Goal: Use online tool/utility: Utilize a website feature to perform a specific function

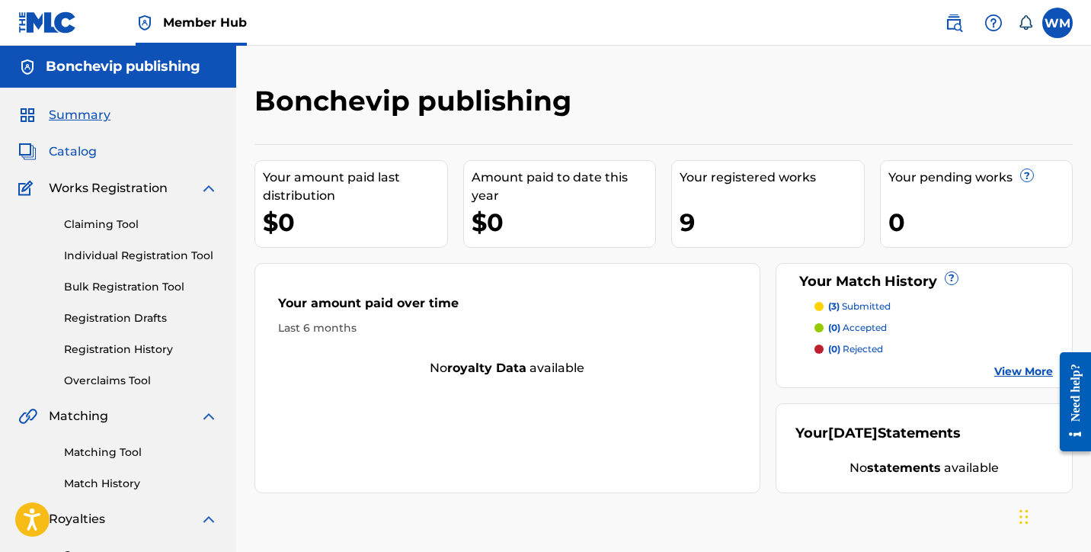
click at [80, 153] on span "Catalog" at bounding box center [73, 151] width 48 height 18
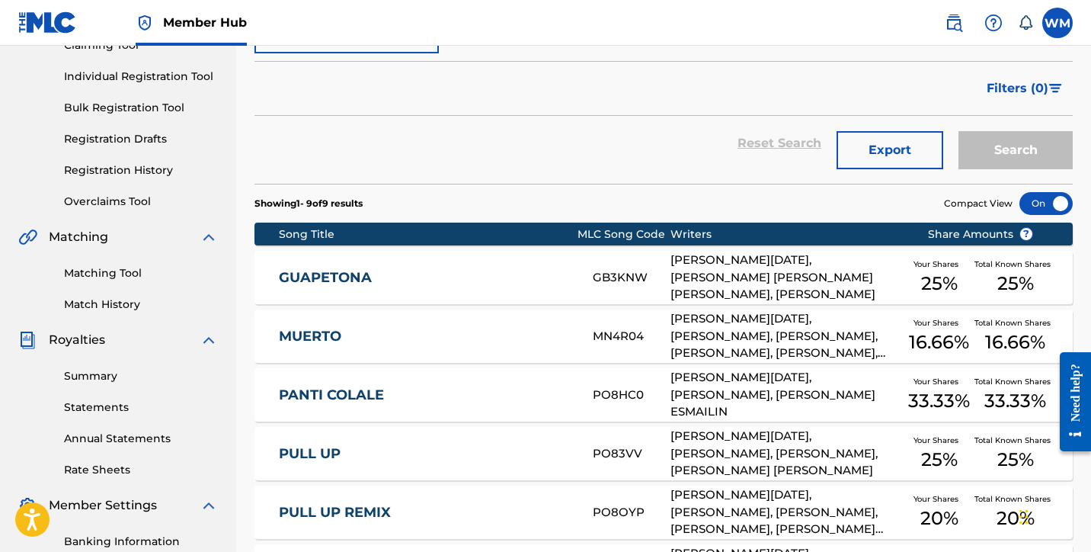
scroll to position [139, 0]
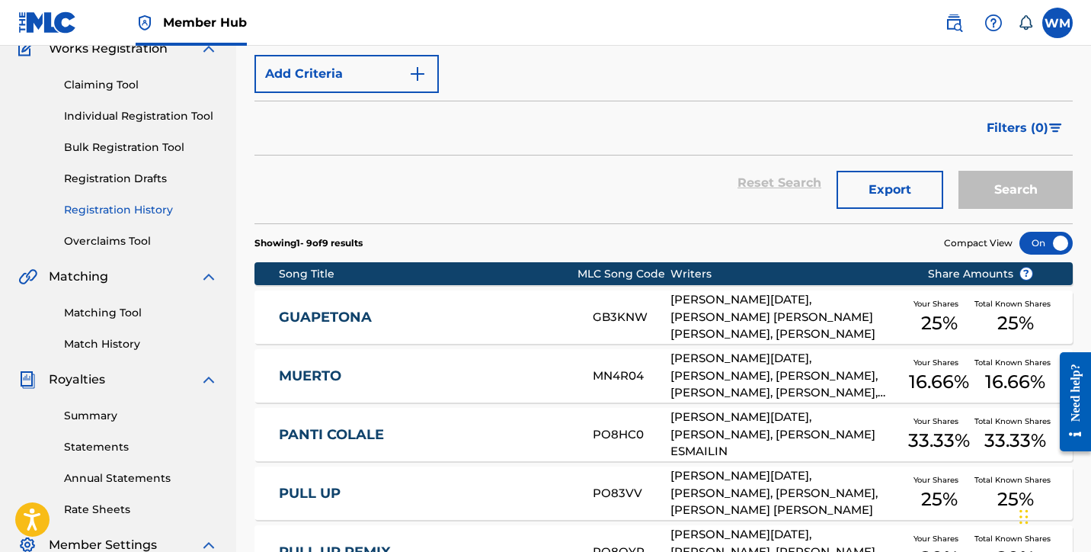
click at [152, 213] on link "Registration History" at bounding box center [141, 210] width 154 height 16
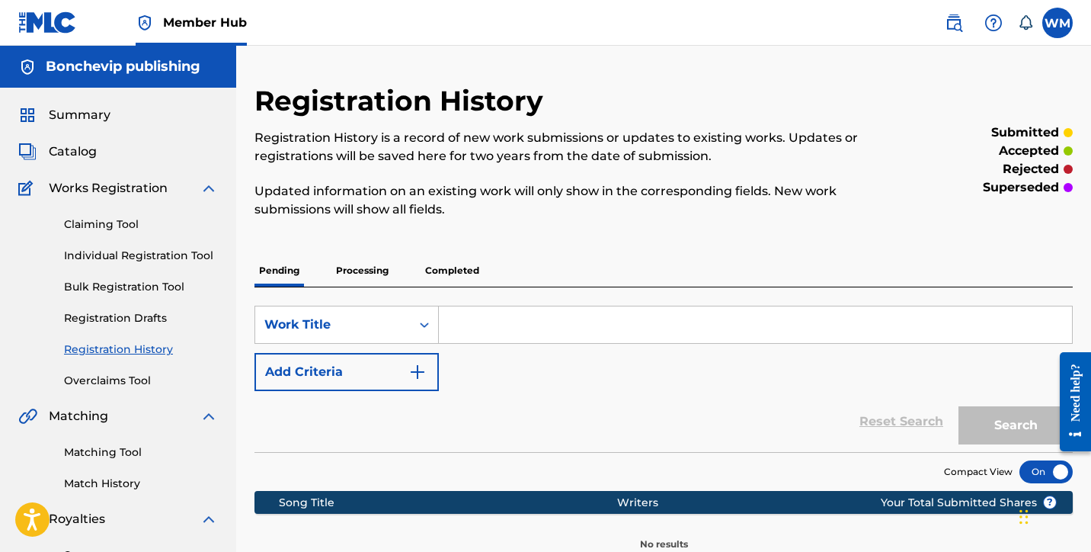
drag, startPoint x: 468, startPoint y: 267, endPoint x: 494, endPoint y: 271, distance: 26.9
click at [469, 269] on p "Completed" at bounding box center [452, 270] width 63 height 32
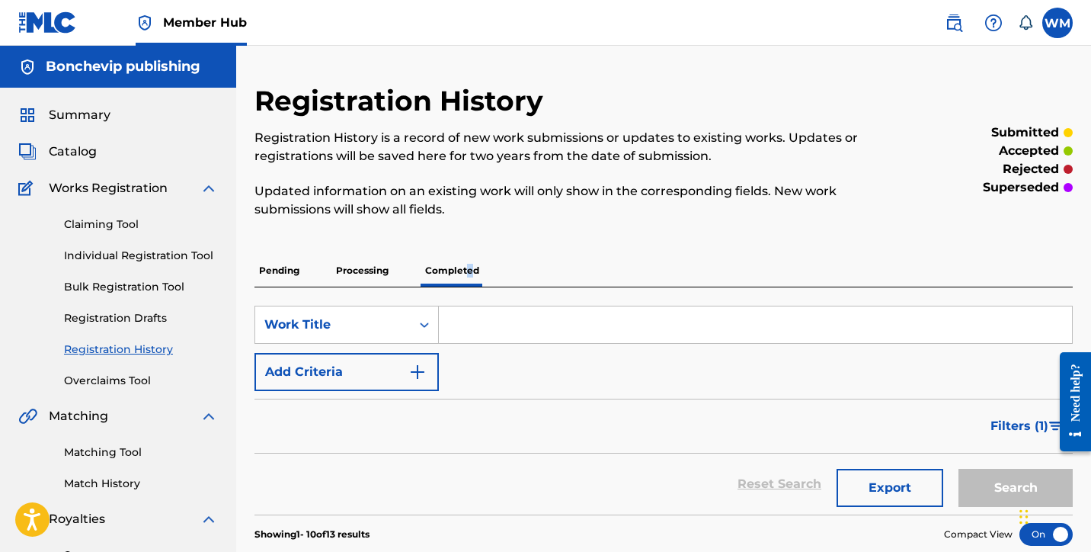
drag, startPoint x: 85, startPoint y: 155, endPoint x: 109, endPoint y: 152, distance: 24.5
click at [85, 155] on span "Catalog" at bounding box center [73, 151] width 48 height 18
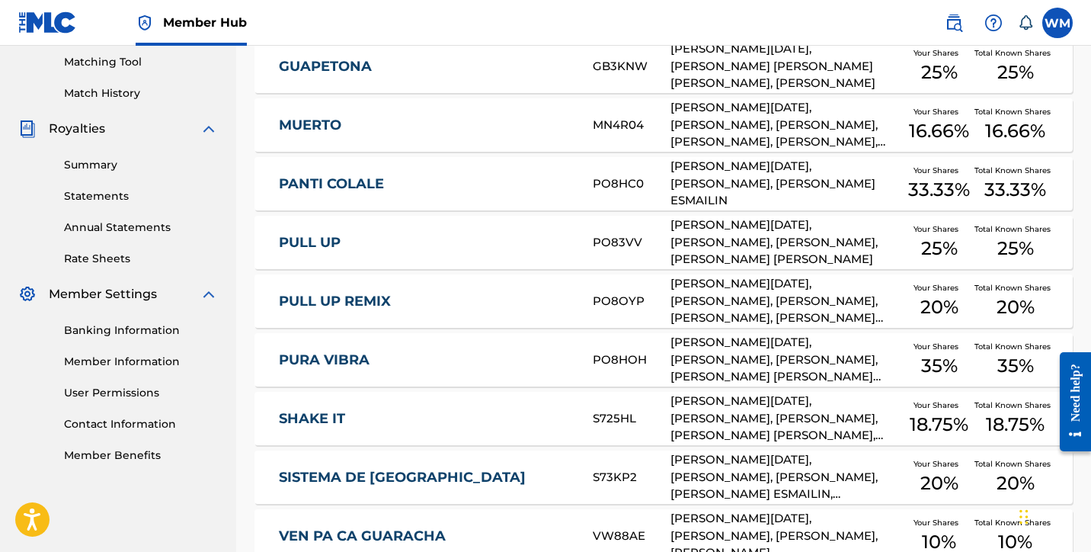
scroll to position [545, 0]
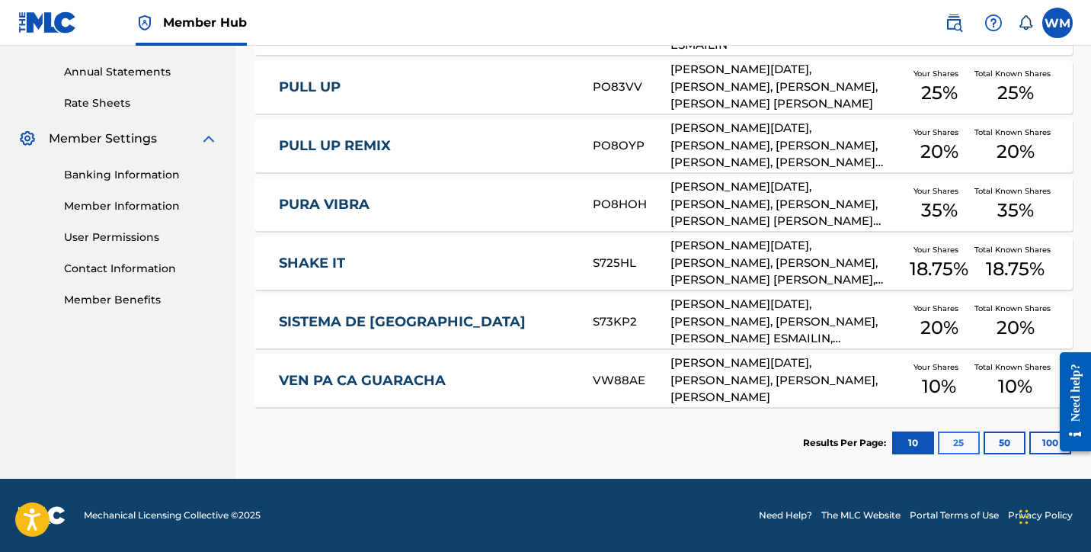
click at [958, 450] on button "25" at bounding box center [959, 442] width 42 height 23
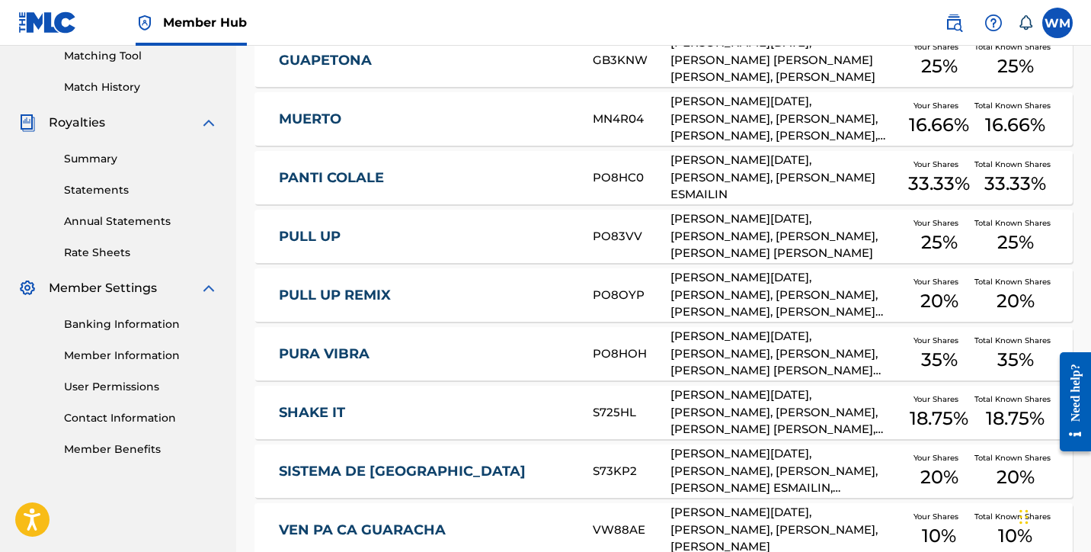
scroll to position [0, 0]
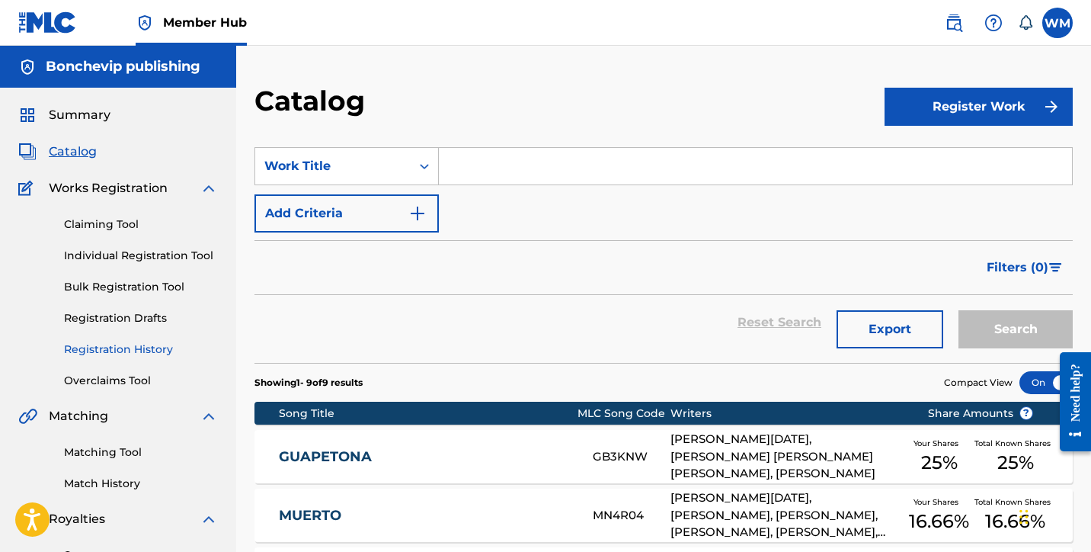
click at [92, 345] on link "Registration History" at bounding box center [141, 349] width 154 height 16
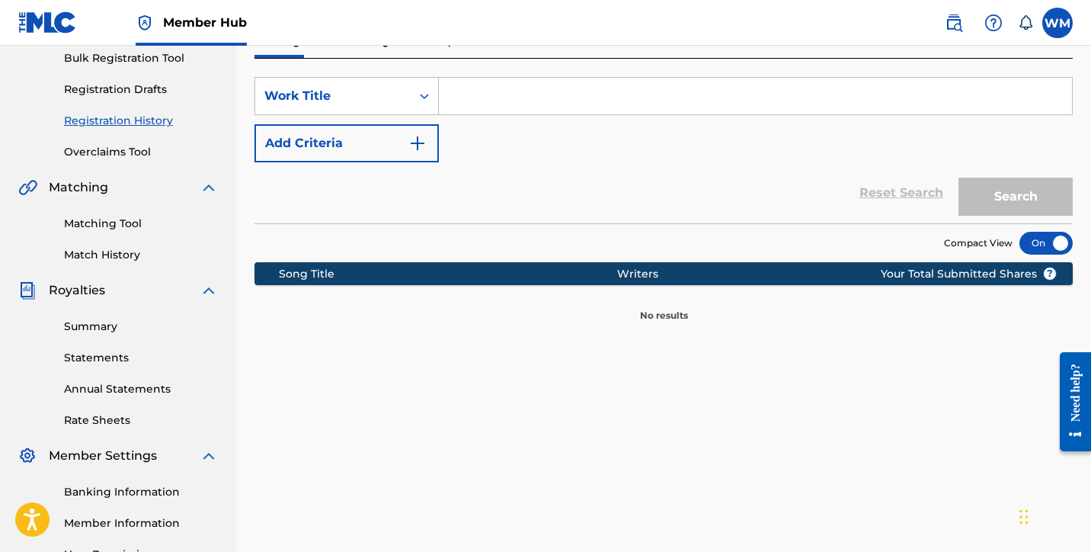
scroll to position [108, 0]
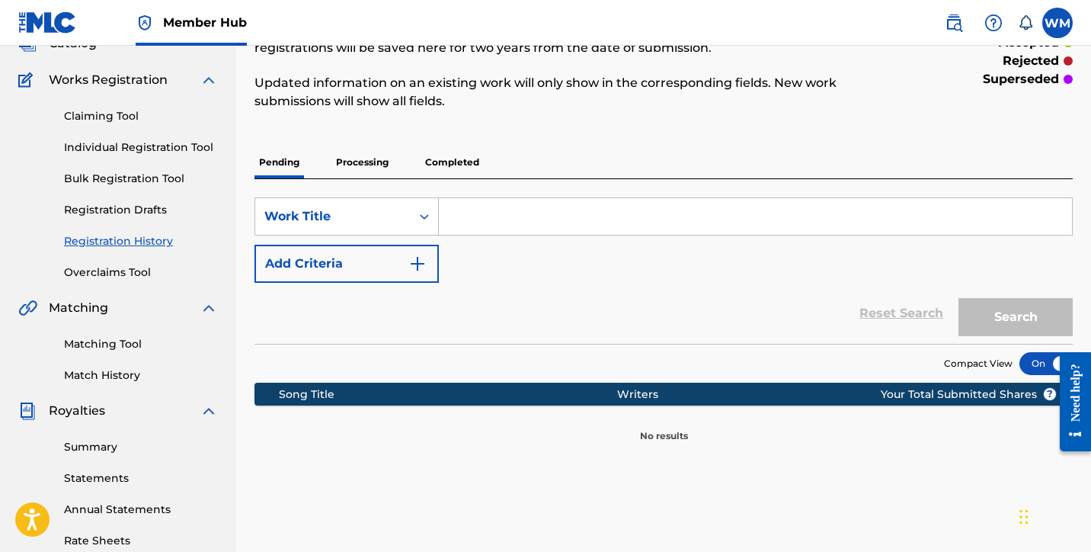
click at [445, 155] on p "Completed" at bounding box center [452, 162] width 63 height 32
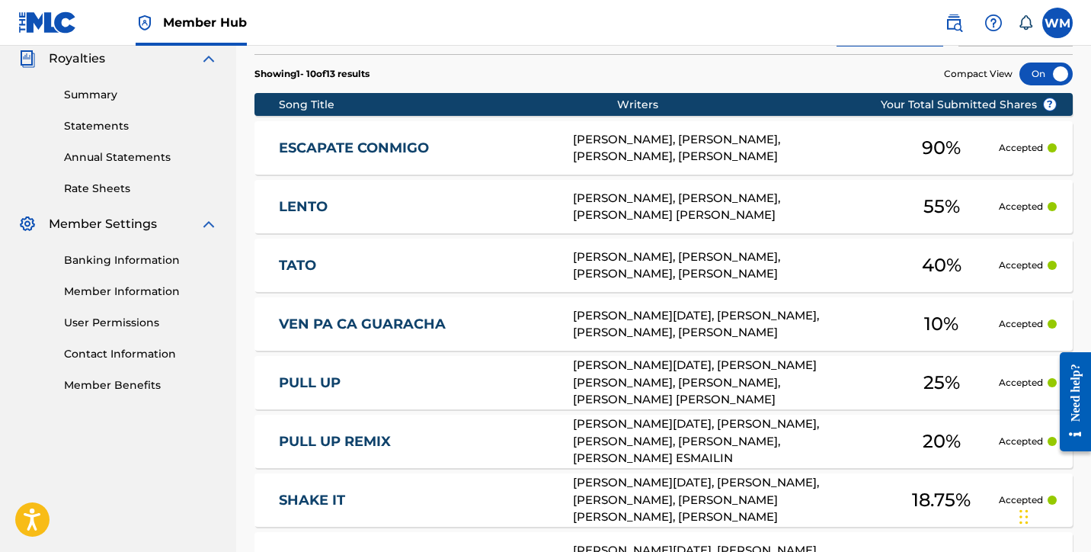
scroll to position [197, 0]
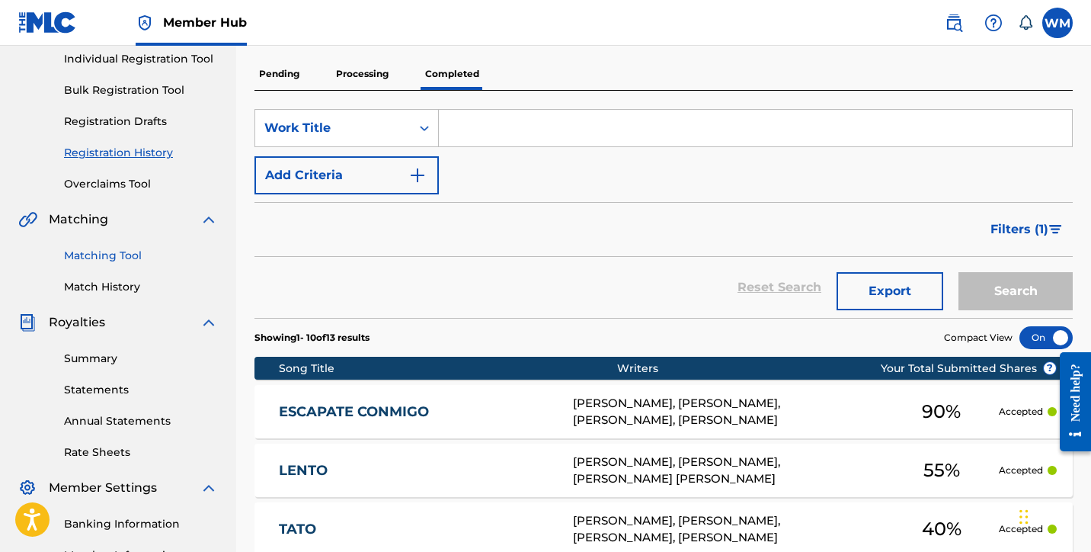
click at [114, 257] on link "Matching Tool" at bounding box center [141, 256] width 154 height 16
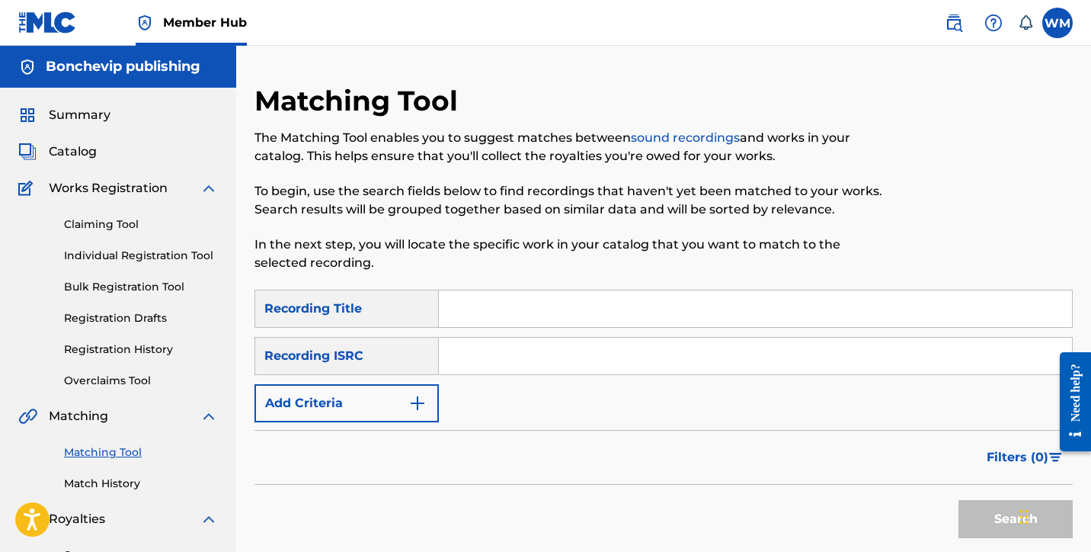
click at [467, 298] on input "Search Form" at bounding box center [755, 308] width 633 height 37
type input "Tato"
click at [412, 401] on img "Search Form" at bounding box center [417, 403] width 18 height 18
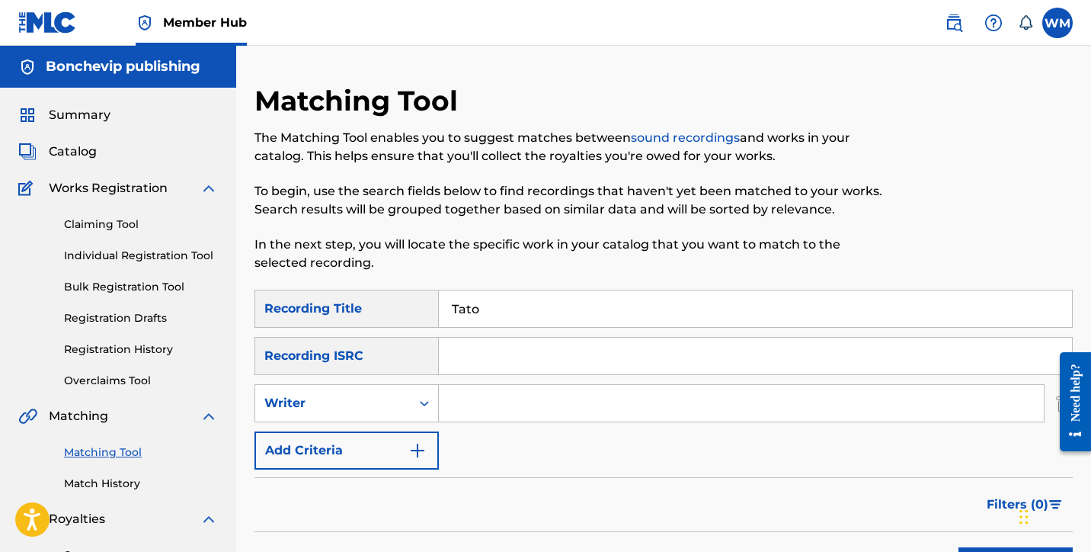
click at [477, 403] on input "Search Form" at bounding box center [741, 403] width 605 height 37
type input "Argenis Batista"
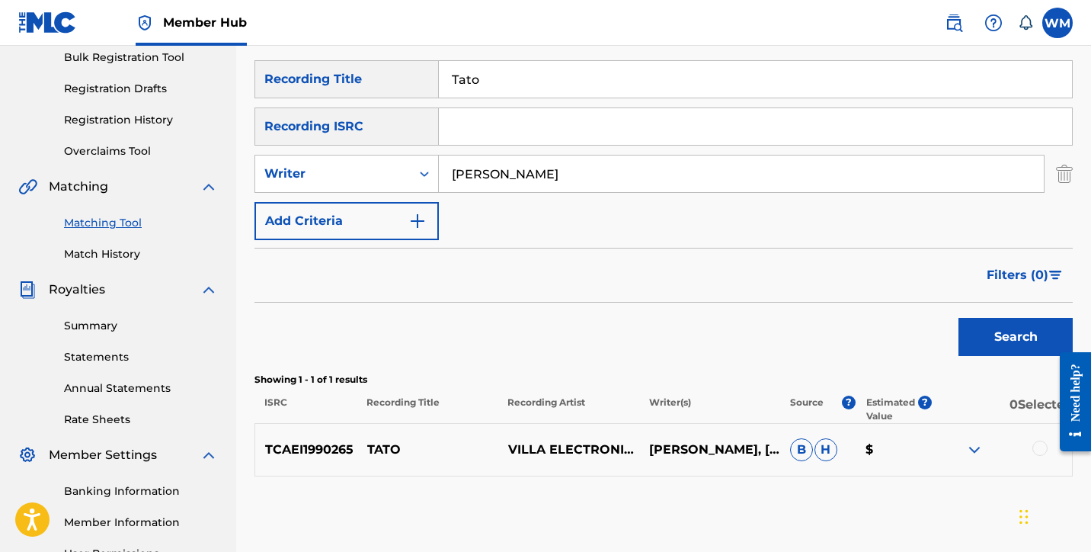
scroll to position [232, 0]
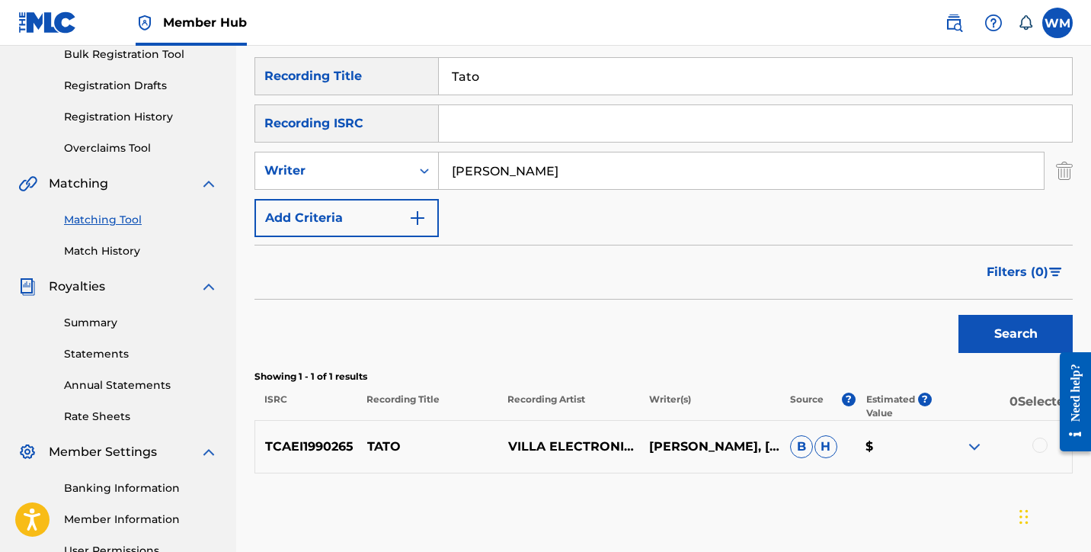
click at [1037, 447] on div at bounding box center [1039, 444] width 15 height 15
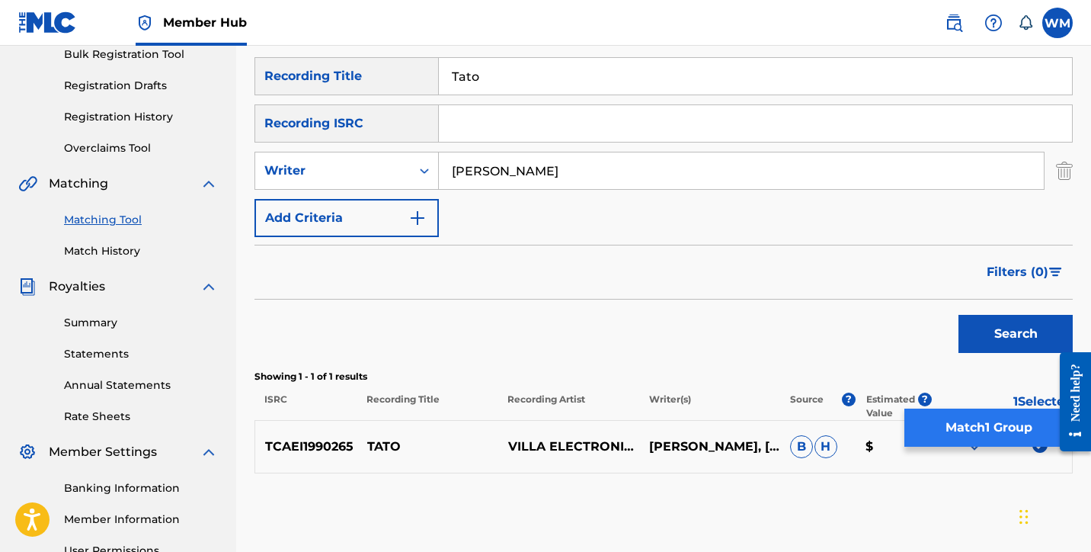
click at [994, 440] on button "Match 1 Group" at bounding box center [988, 427] width 168 height 38
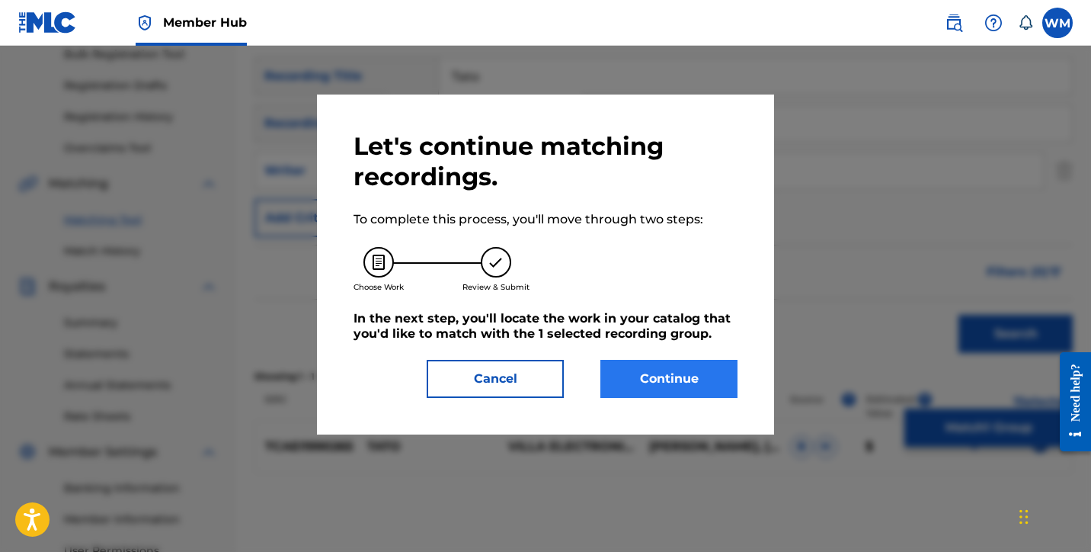
click at [648, 379] on button "Continue" at bounding box center [668, 379] width 137 height 38
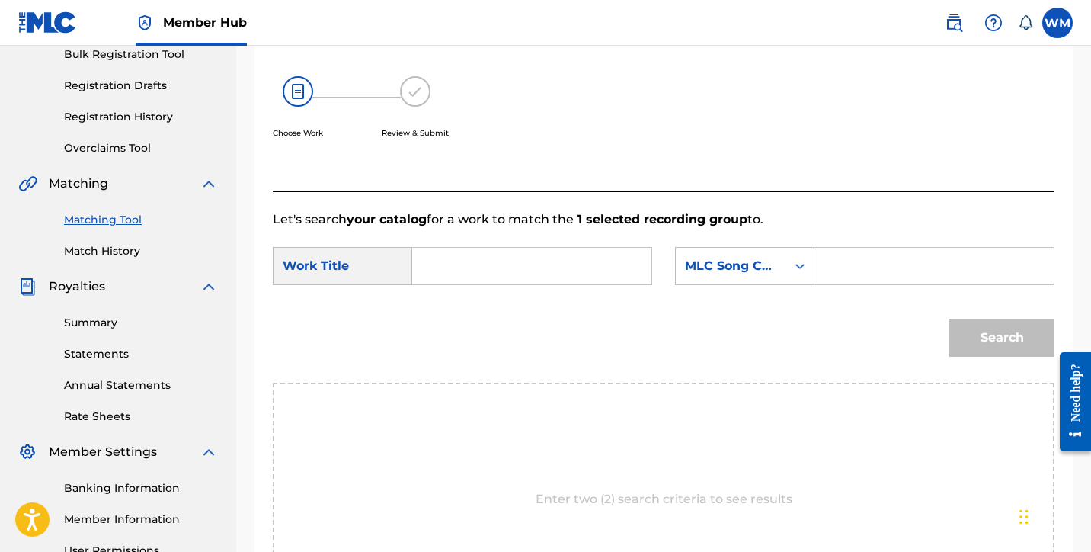
click at [569, 272] on input "Search Form" at bounding box center [531, 266] width 213 height 37
type input "tato"
click at [764, 277] on div "MLC Song Code" at bounding box center [731, 265] width 110 height 29
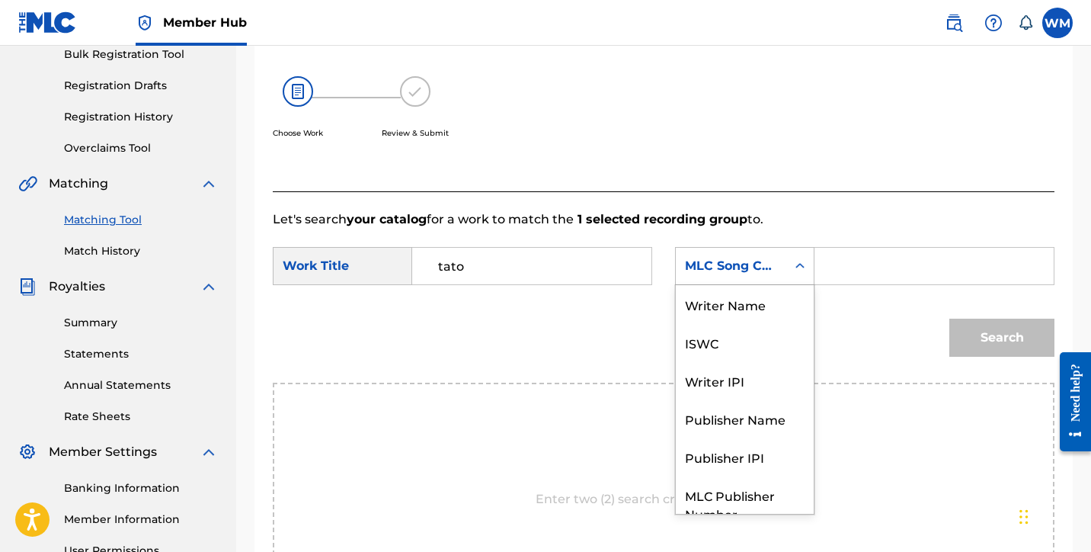
scroll to position [56, 0]
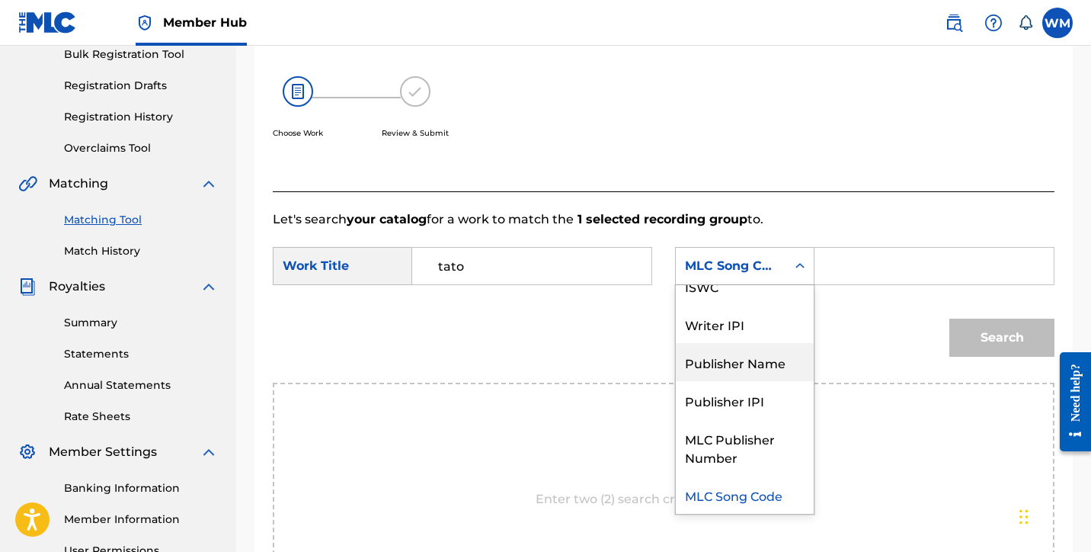
click at [747, 366] on div "Publisher Name" at bounding box center [745, 362] width 138 height 38
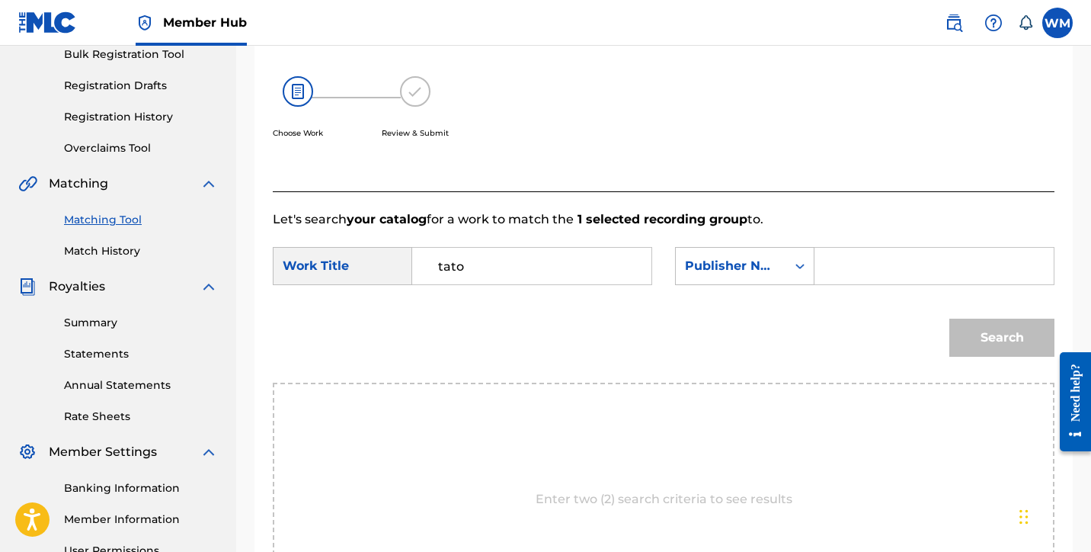
click at [839, 272] on input "Search Form" at bounding box center [933, 266] width 213 height 37
type input "Bonchevip"
drag, startPoint x: 836, startPoint y: 269, endPoint x: 983, endPoint y: 347, distance: 166.3
click at [983, 347] on button "Search" at bounding box center [1001, 337] width 105 height 38
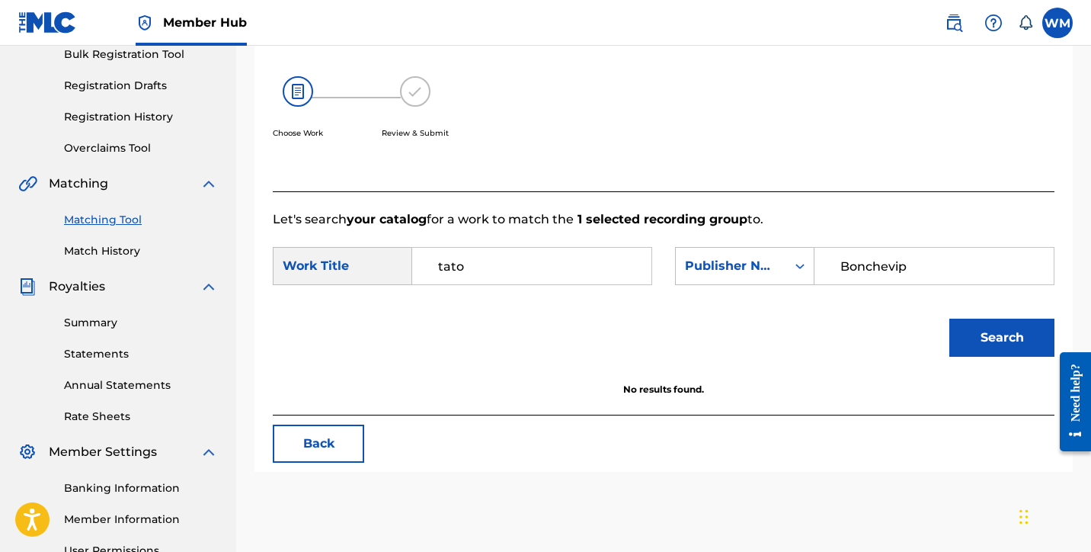
scroll to position [244, 0]
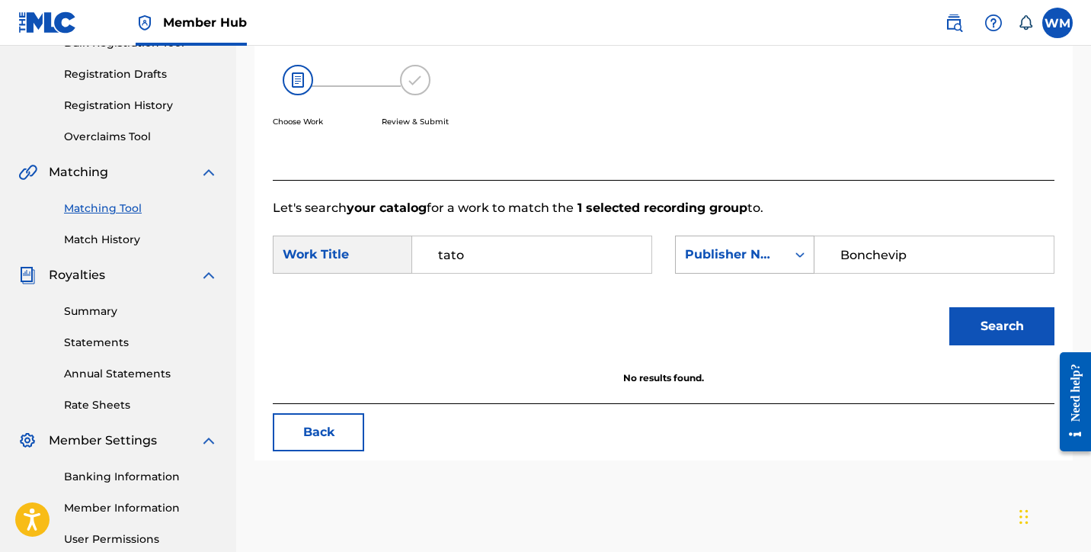
click at [796, 254] on icon "Search Form" at bounding box center [799, 254] width 15 height 15
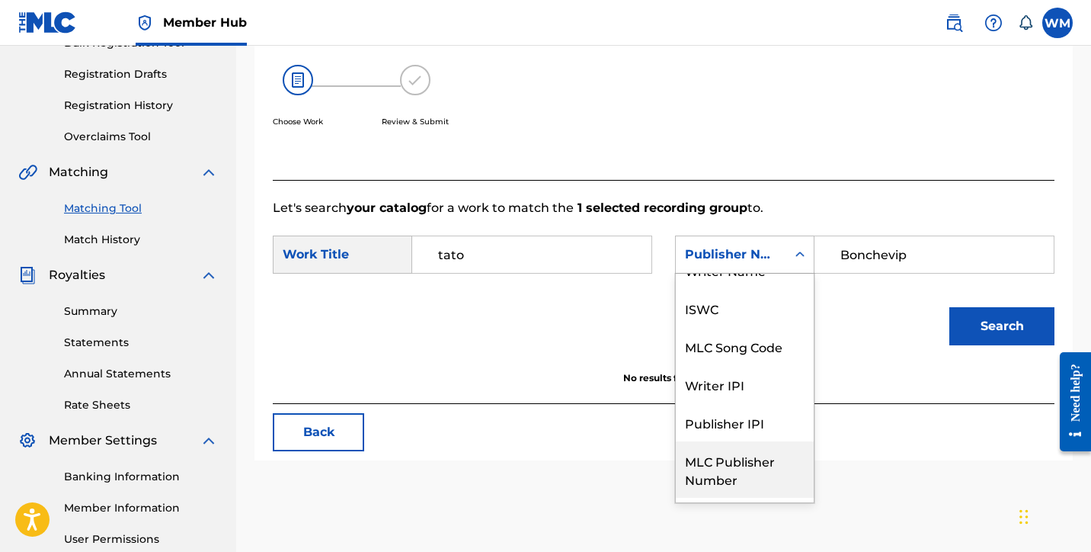
scroll to position [0, 0]
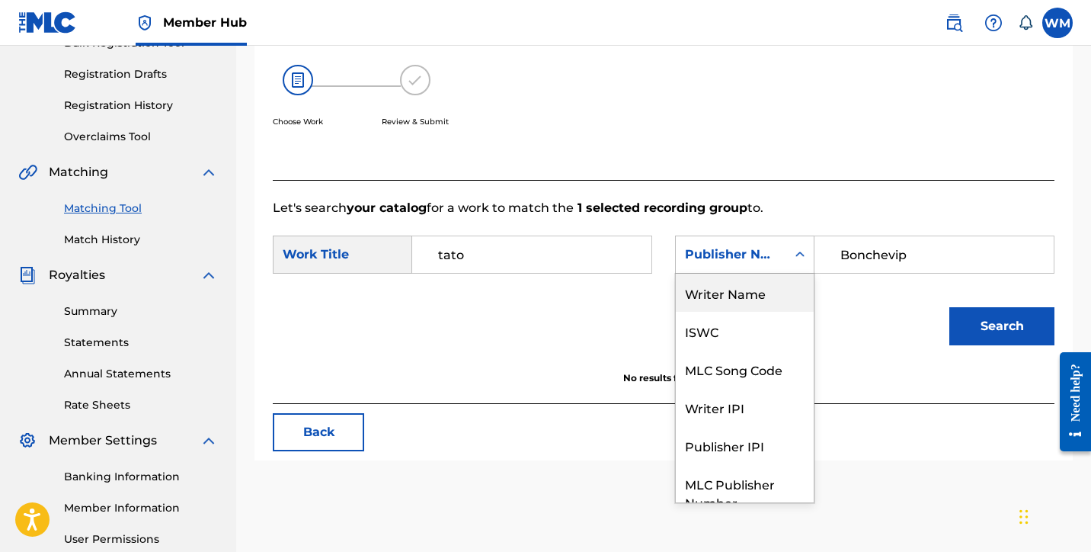
click at [731, 296] on div "Writer Name" at bounding box center [745, 292] width 138 height 38
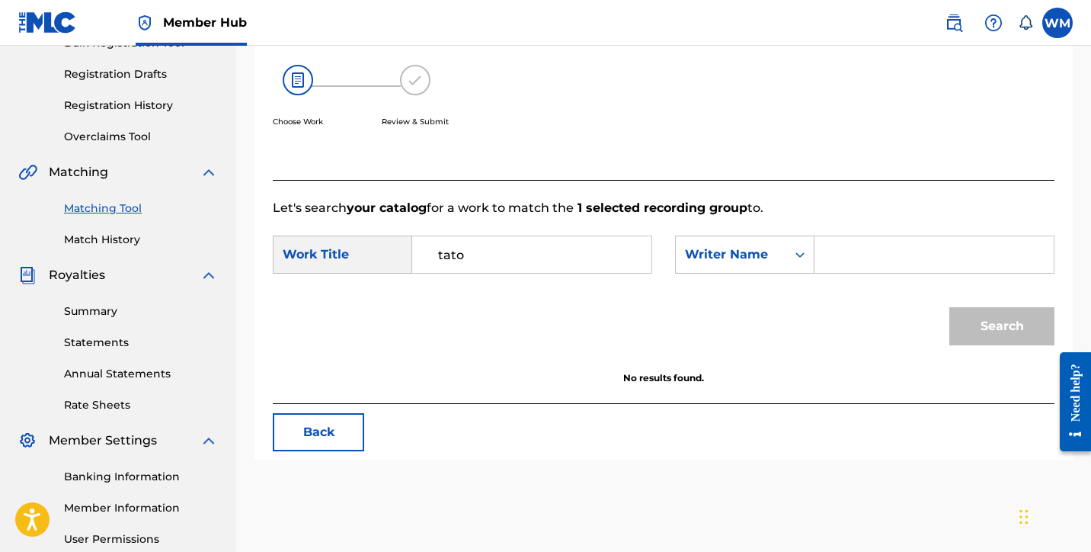
click at [865, 251] on input "Search Form" at bounding box center [933, 254] width 213 height 37
type input "Argenis Batista"
click at [1022, 328] on button "Search" at bounding box center [1001, 326] width 105 height 38
drag, startPoint x: 479, startPoint y: 253, endPoint x: 315, endPoint y: 256, distance: 163.8
click at [322, 259] on div "SearchWithCriteria6a293ffd-48a6-4c56-b651-1664578d3be7 Work Title tato" at bounding box center [462, 254] width 379 height 38
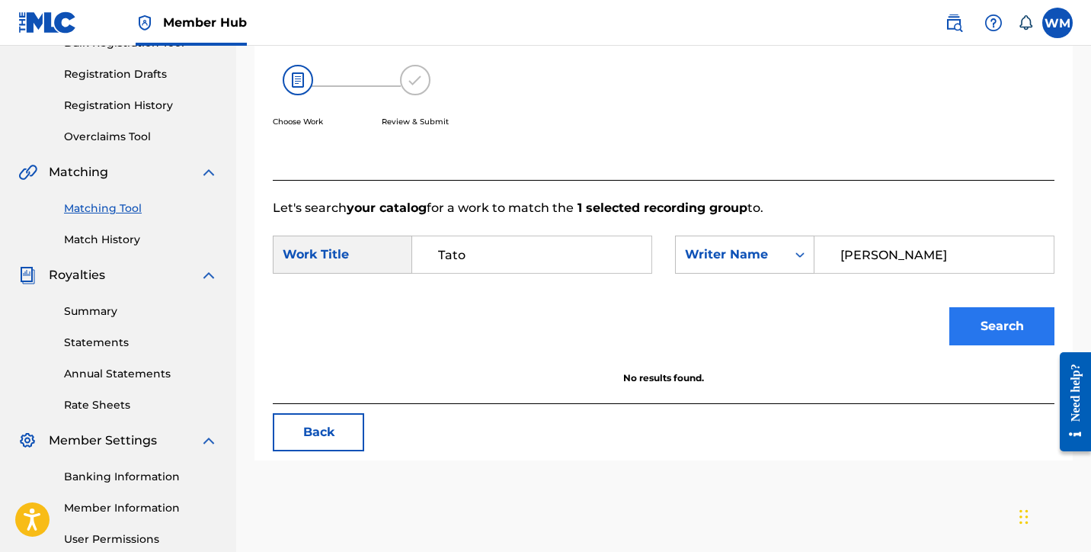
type input "Tato"
click at [1028, 334] on button "Search" at bounding box center [1001, 326] width 105 height 38
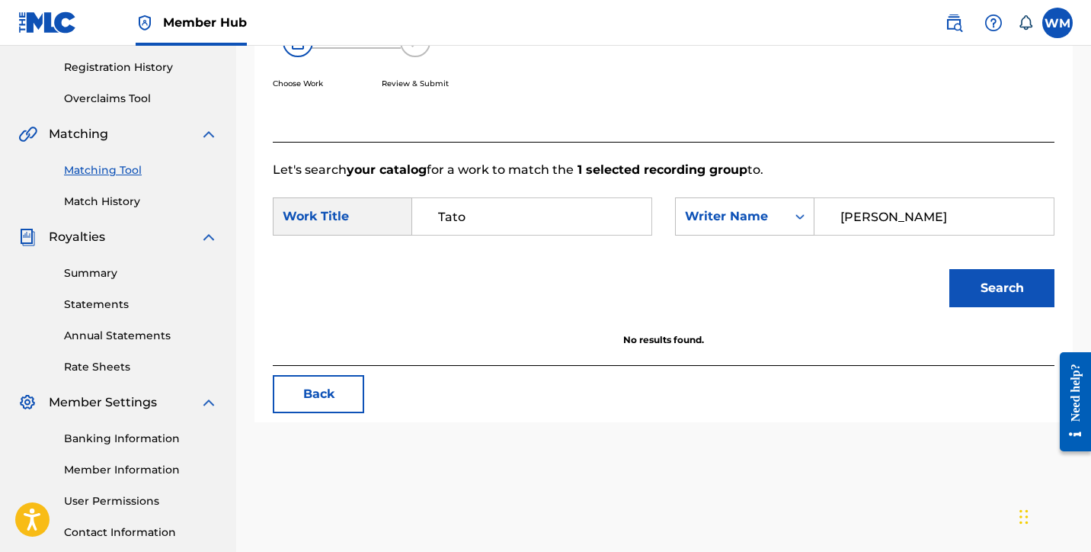
scroll to position [230, 0]
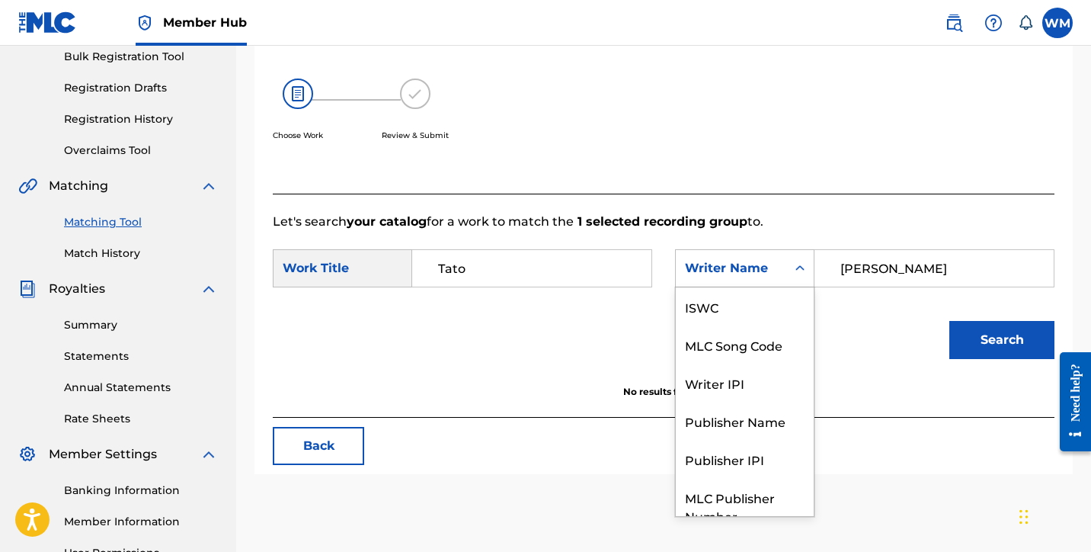
click at [779, 276] on div "Writer Name" at bounding box center [731, 268] width 110 height 29
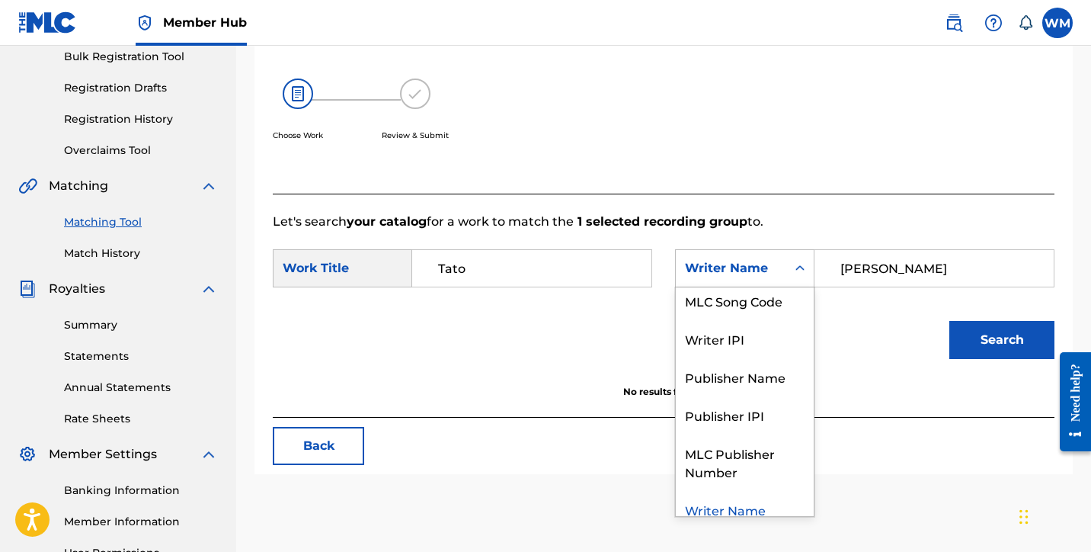
scroll to position [0, 0]
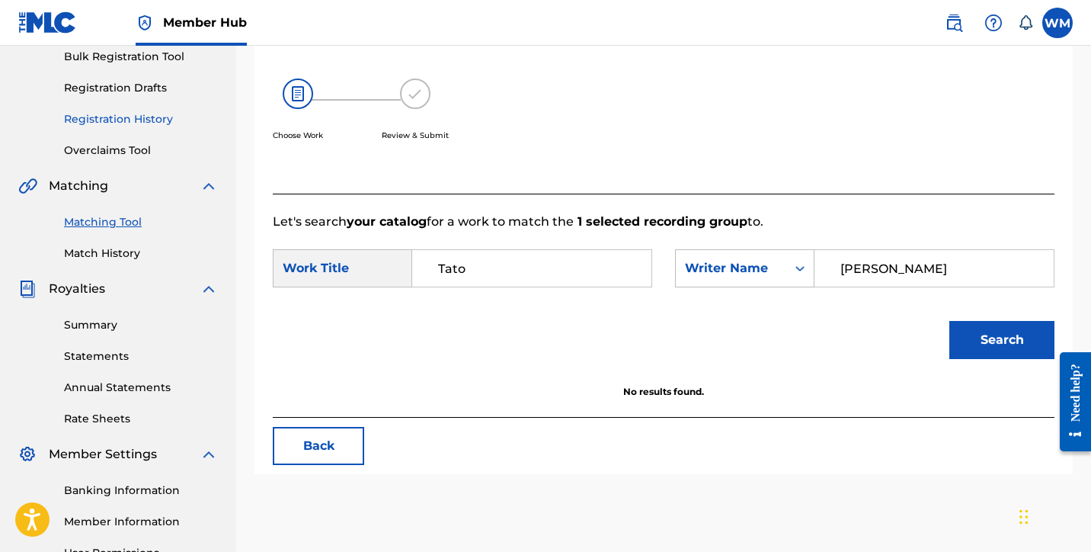
click at [155, 117] on link "Registration History" at bounding box center [141, 119] width 154 height 16
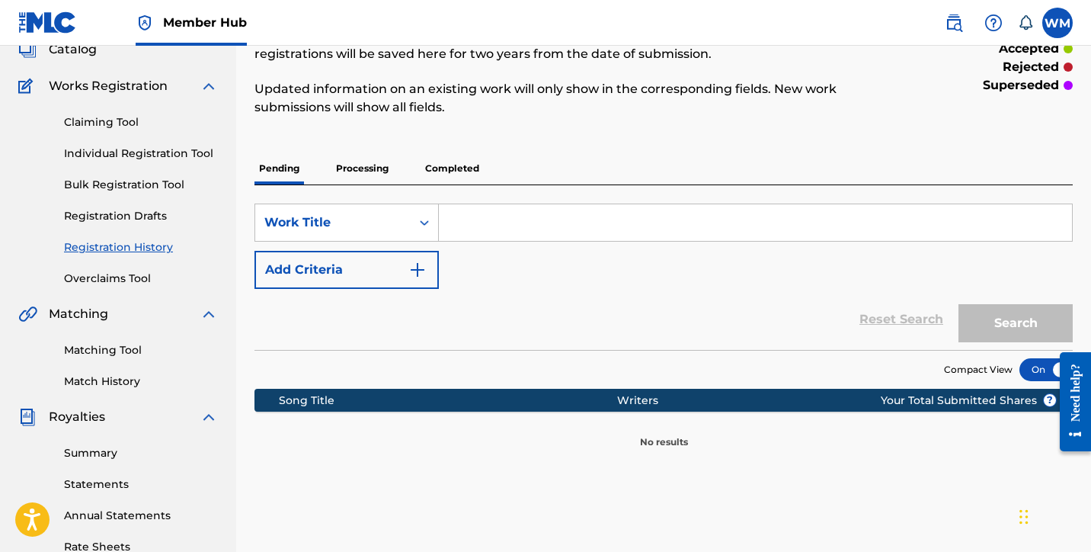
scroll to position [189, 0]
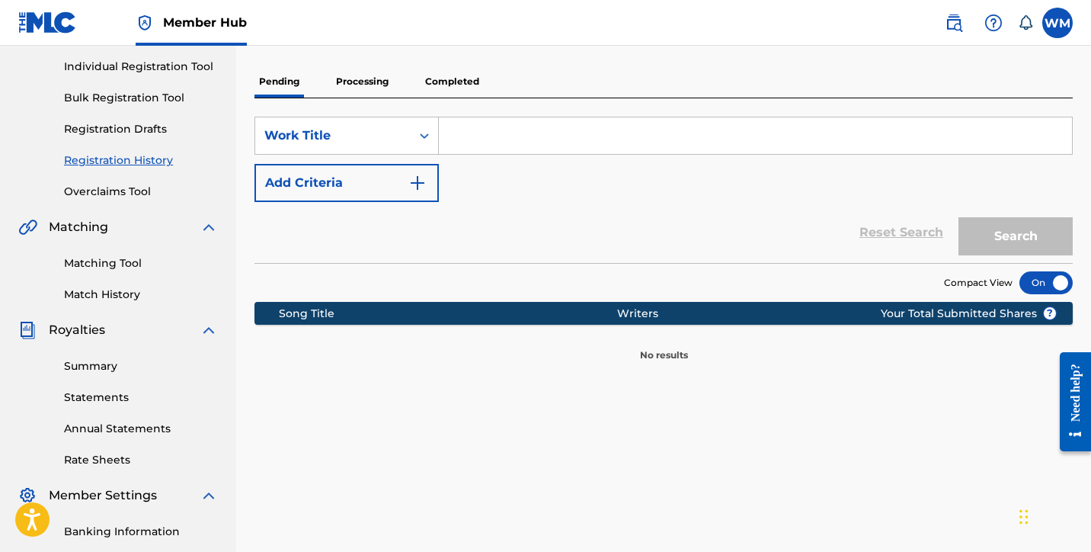
click at [456, 77] on p "Completed" at bounding box center [452, 82] width 63 height 32
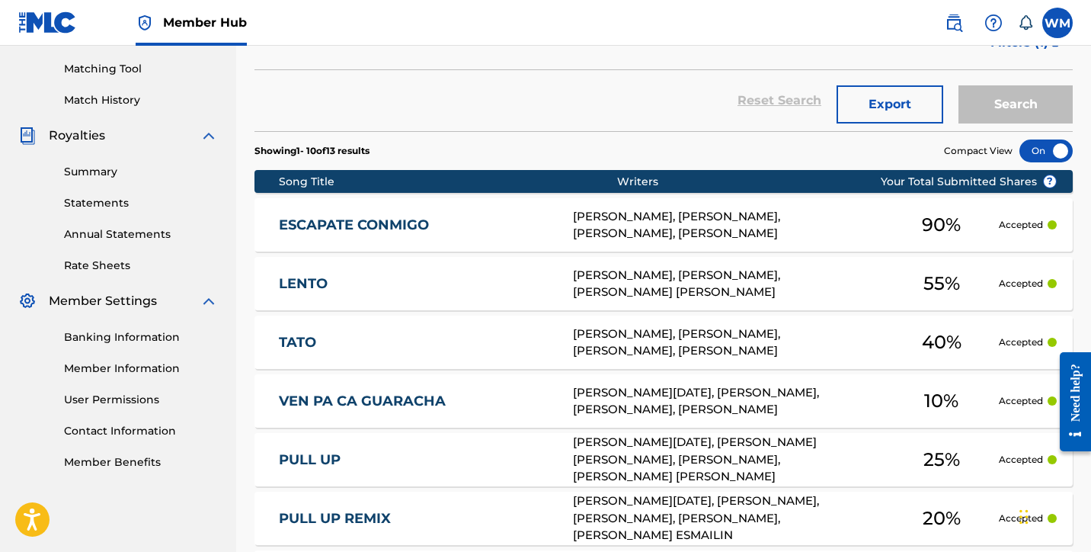
scroll to position [386, 0]
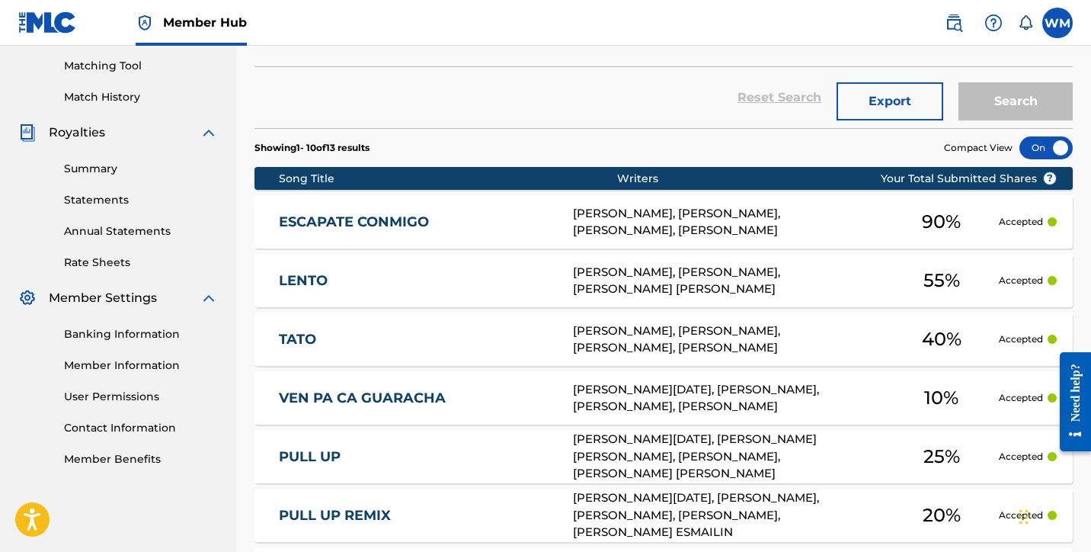
click at [698, 334] on div "ARGENIS BATISTA, WILLIAM MUNOZ, VLADIMIR DIAZ LAGO, MAURO MENENDEZ" at bounding box center [728, 339] width 311 height 34
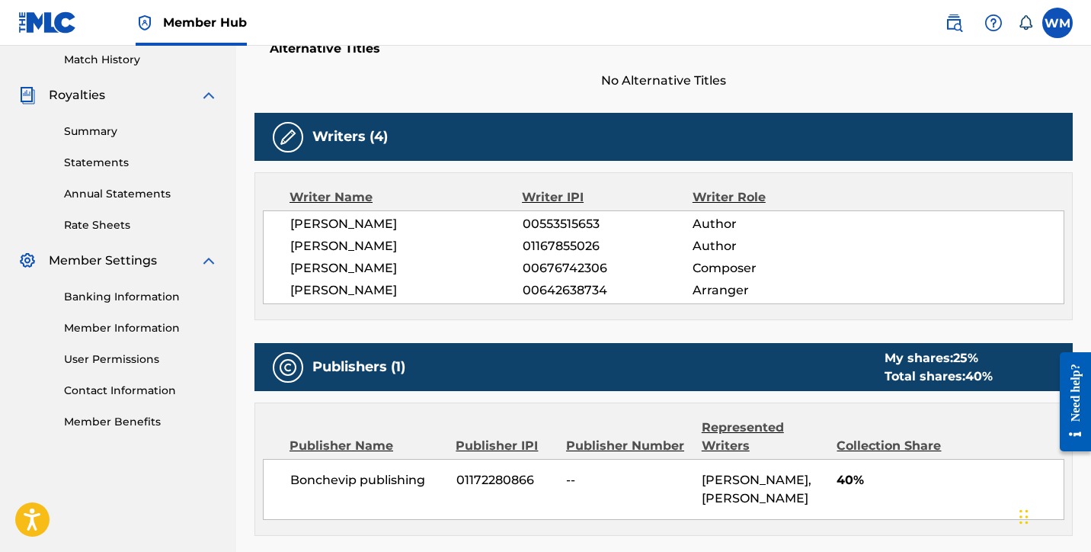
scroll to position [461, 0]
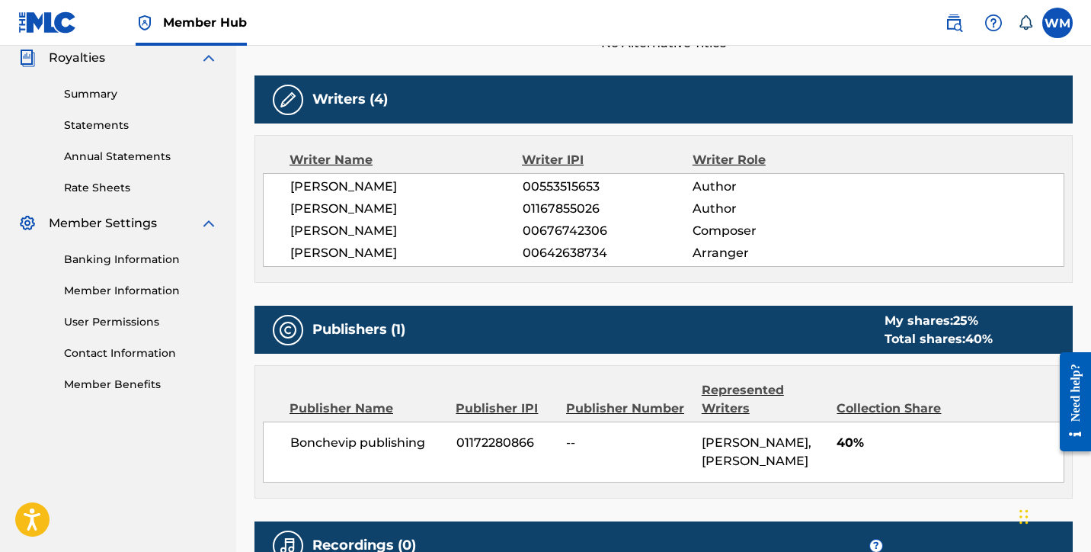
click at [495, 440] on span "01172280866" at bounding box center [505, 442] width 98 height 18
copy span "01172280866"
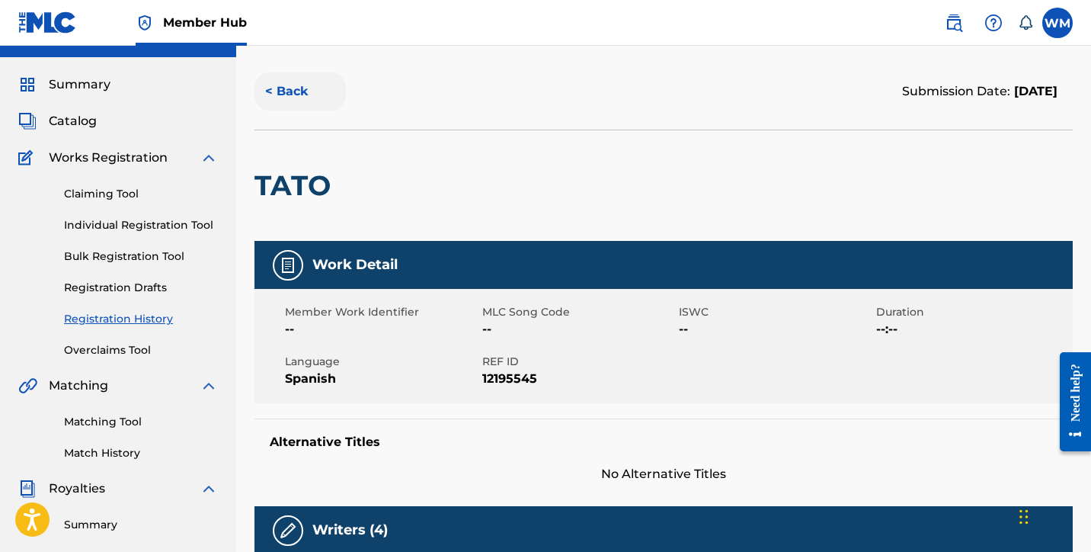
click at [286, 90] on button "< Back" at bounding box center [299, 91] width 91 height 38
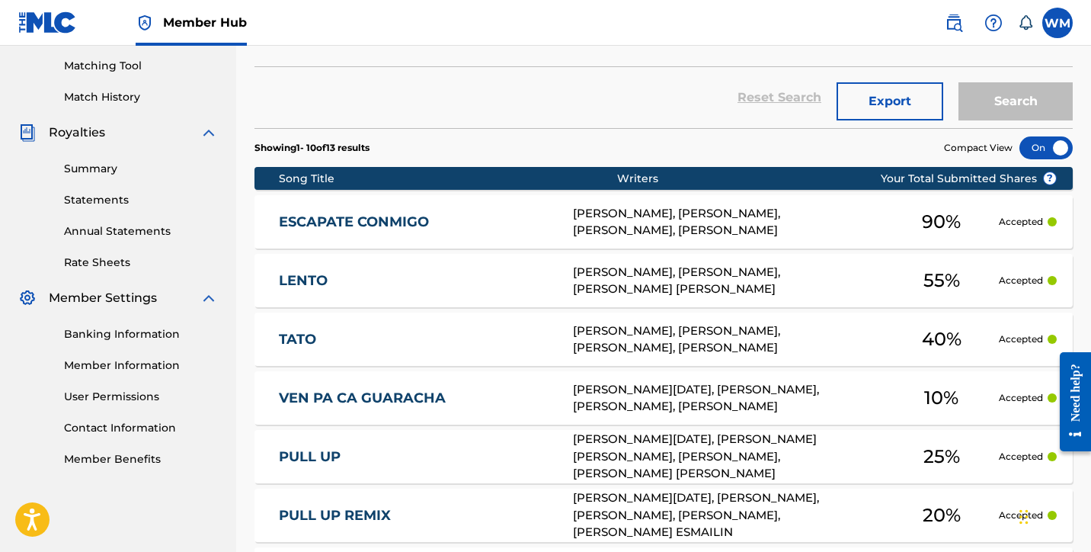
scroll to position [389, 0]
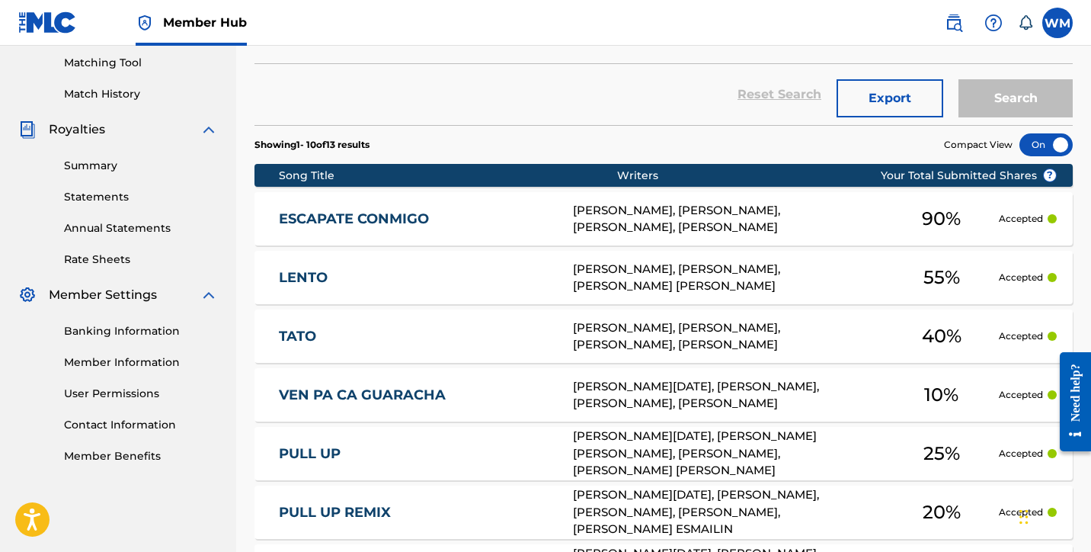
click at [643, 386] on div "[PERSON_NAME][DATE], [PERSON_NAME], [PERSON_NAME], [PERSON_NAME]" at bounding box center [728, 395] width 311 height 34
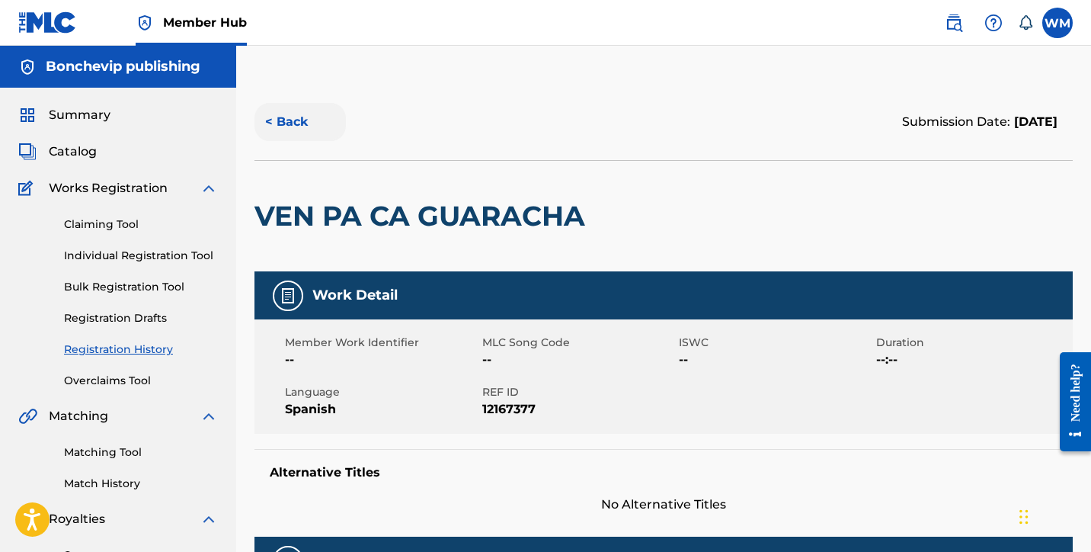
click at [297, 120] on button "< Back" at bounding box center [299, 122] width 91 height 38
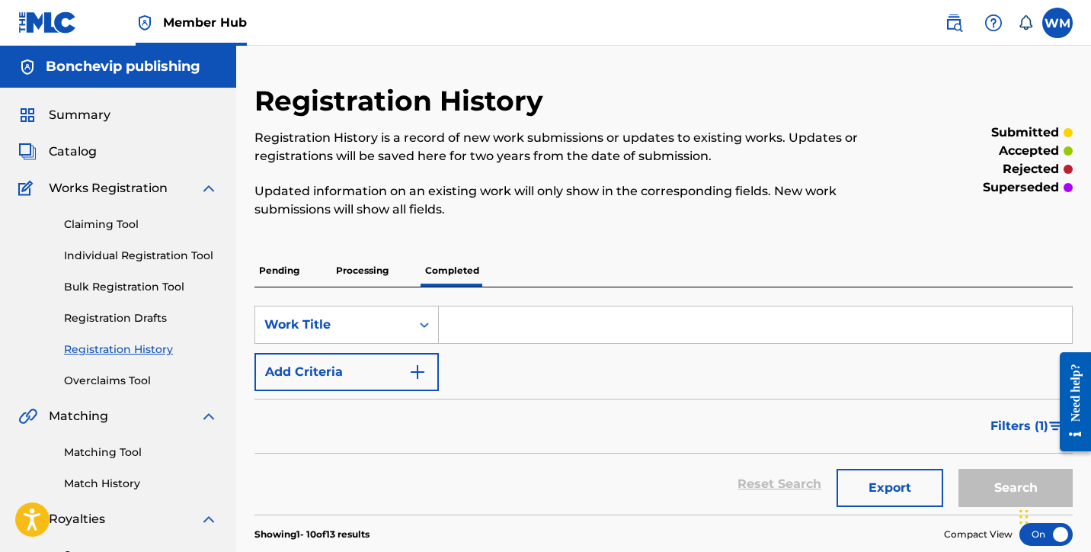
scroll to position [389, 0]
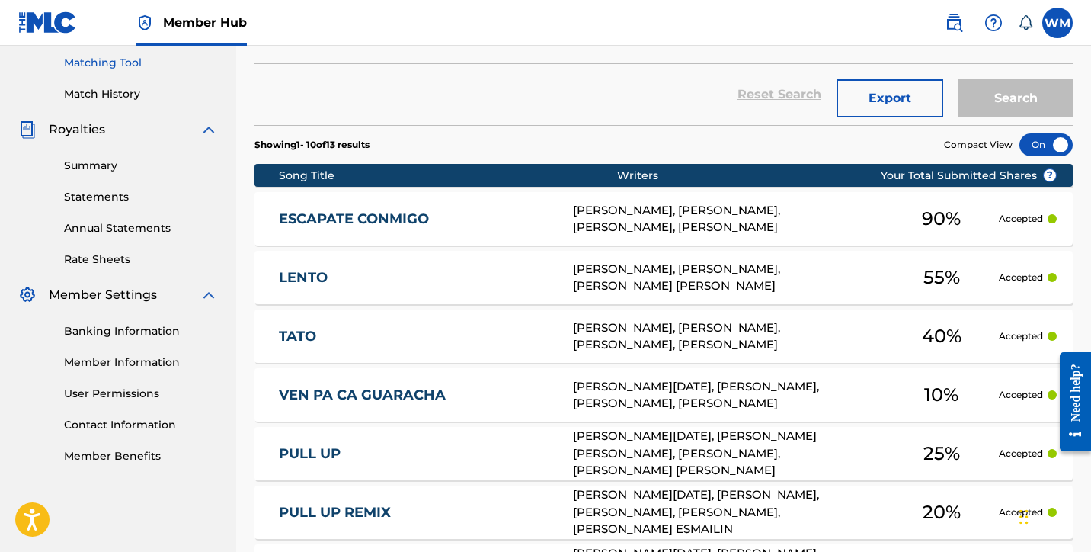
click at [123, 62] on link "Matching Tool" at bounding box center [141, 63] width 154 height 16
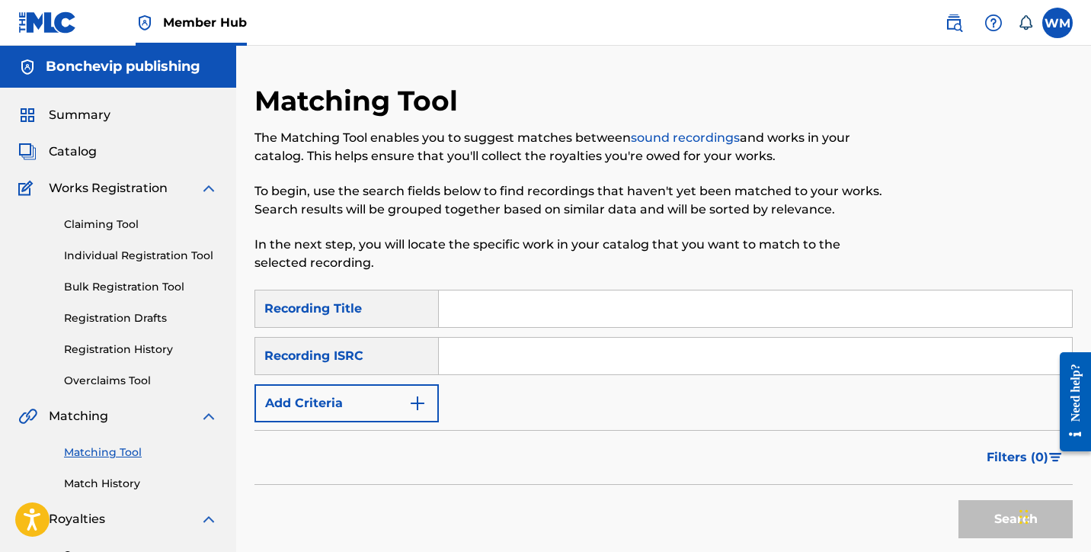
click at [456, 300] on input "Search Form" at bounding box center [755, 308] width 633 height 37
type input "Tato"
click at [382, 418] on button "Add Criteria" at bounding box center [346, 403] width 184 height 38
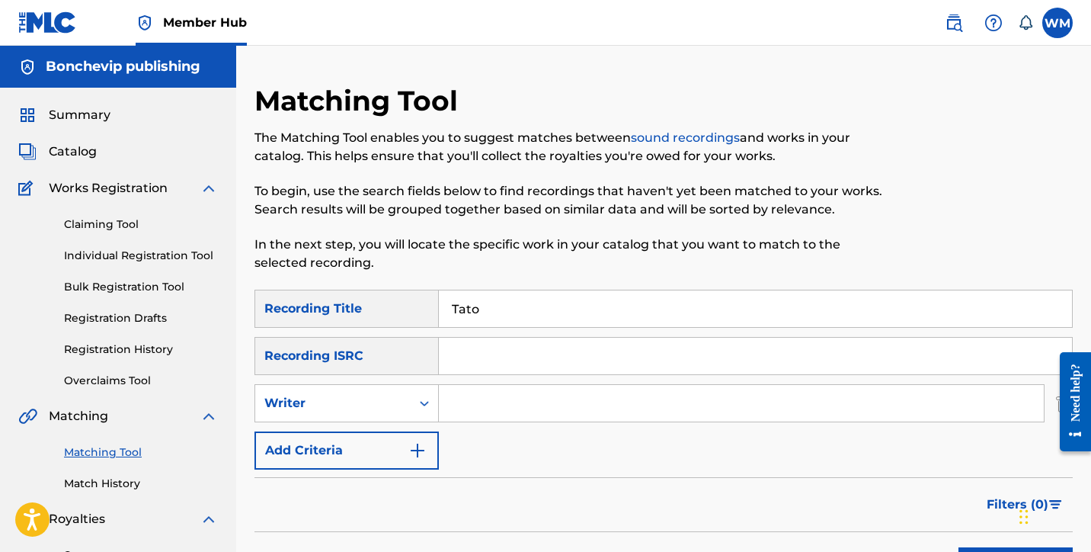
click at [461, 409] on input "Search Form" at bounding box center [741, 403] width 605 height 37
type input "Argenis batista"
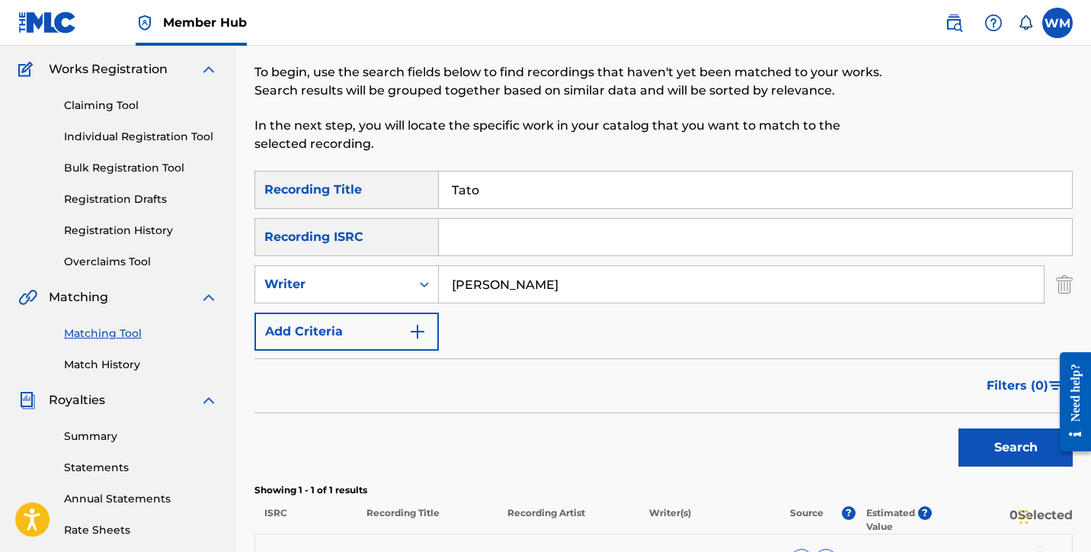
scroll to position [232, 0]
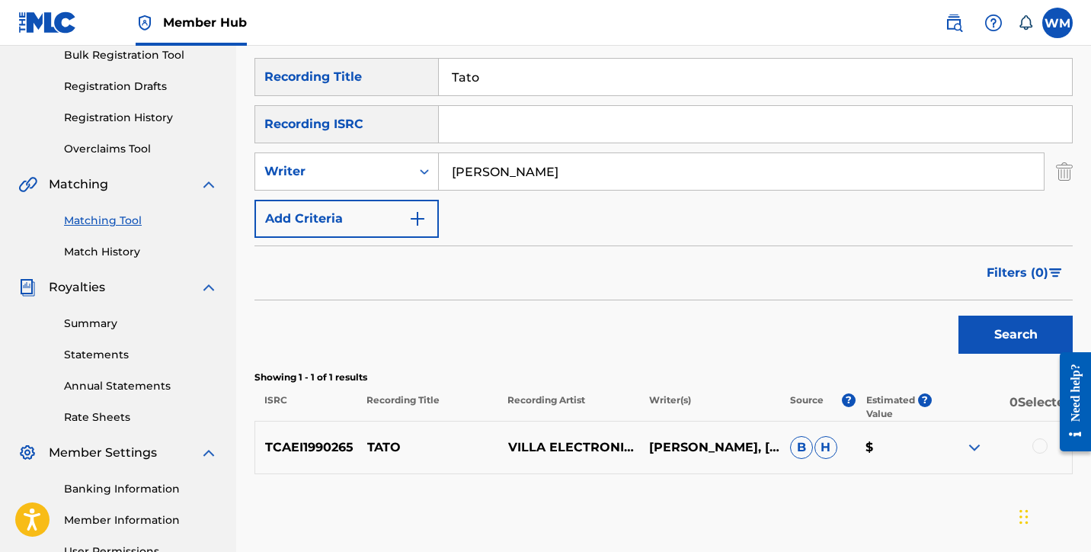
click at [1035, 443] on div at bounding box center [1039, 445] width 15 height 15
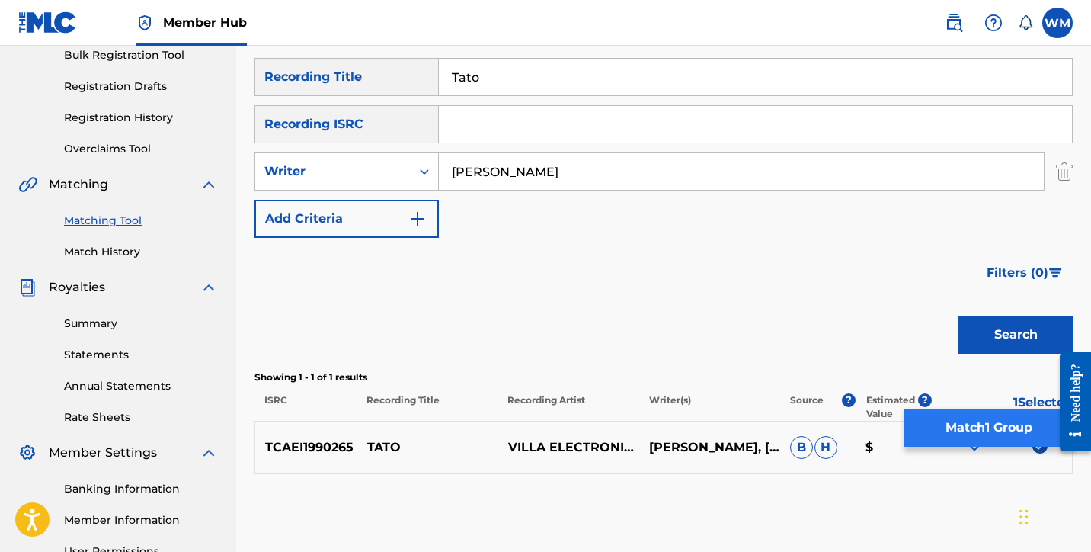
click at [976, 431] on button "Match 1 Group" at bounding box center [988, 427] width 168 height 38
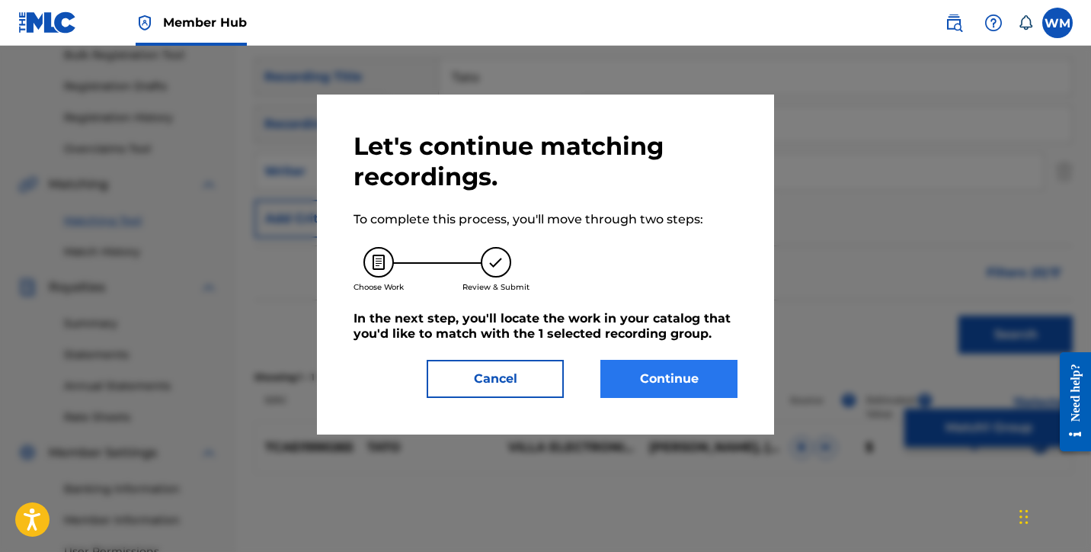
click at [673, 377] on button "Continue" at bounding box center [668, 379] width 137 height 38
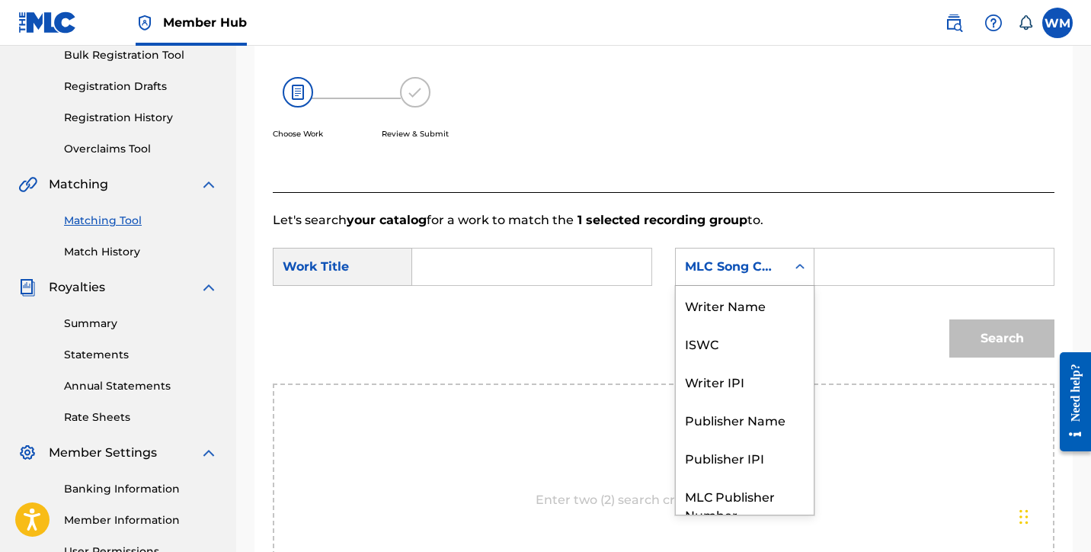
click at [803, 269] on icon "Search Form" at bounding box center [799, 266] width 15 height 15
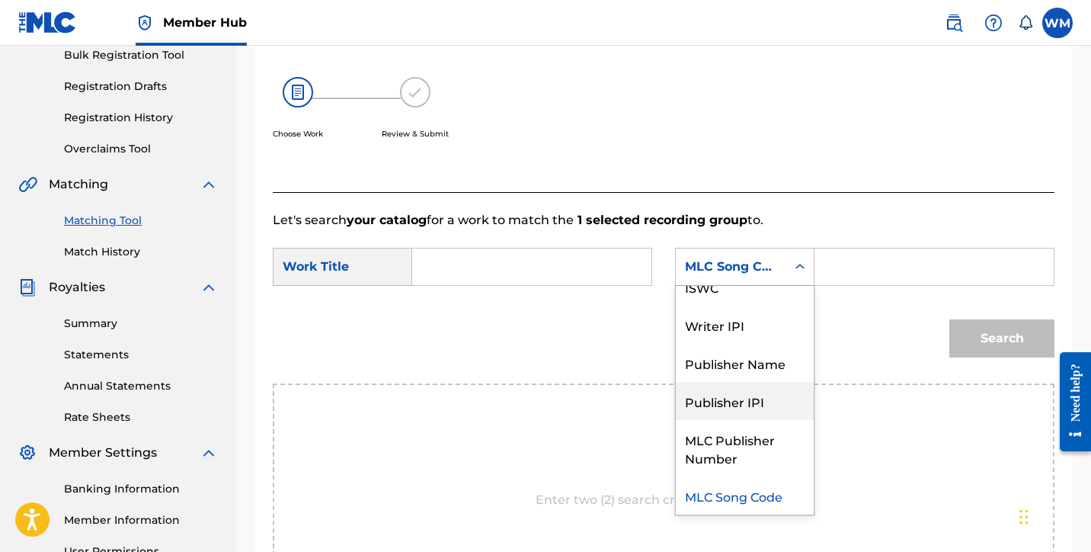
click at [740, 397] on div "Publisher IPI" at bounding box center [745, 401] width 138 height 38
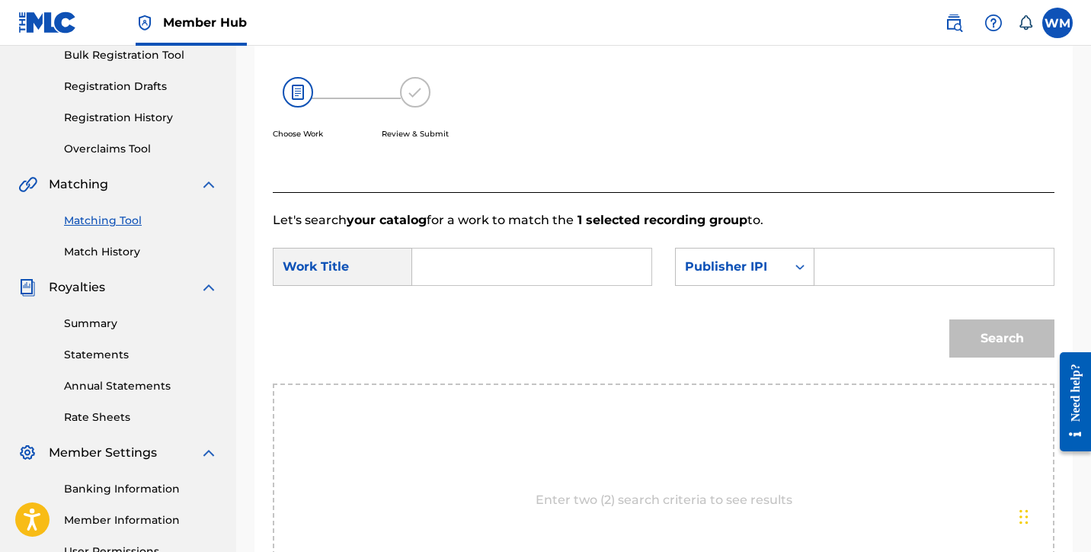
click at [834, 270] on input "Search Form" at bounding box center [933, 266] width 213 height 37
paste input "01172280866"
type input "01172280866"
click at [547, 277] on input "Search Form" at bounding box center [531, 266] width 213 height 37
type input "Tato"
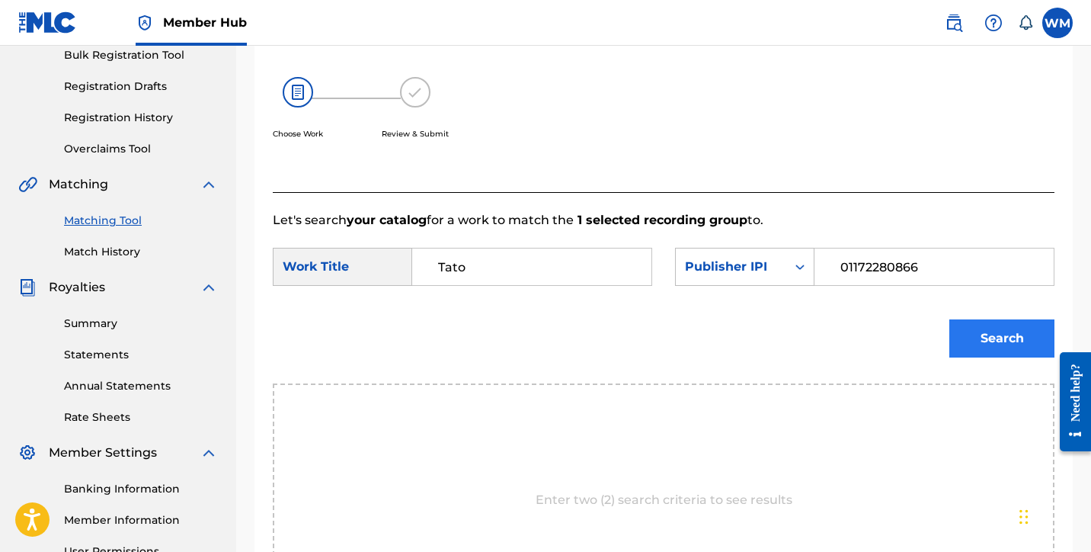
click at [971, 344] on button "Search" at bounding box center [1001, 338] width 105 height 38
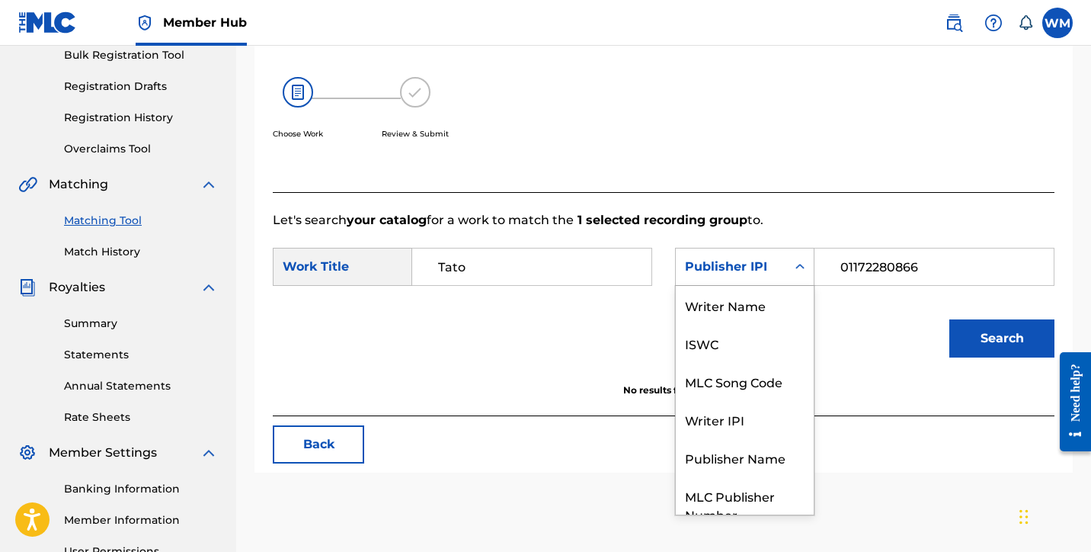
click at [802, 262] on icon "Search Form" at bounding box center [799, 266] width 15 height 15
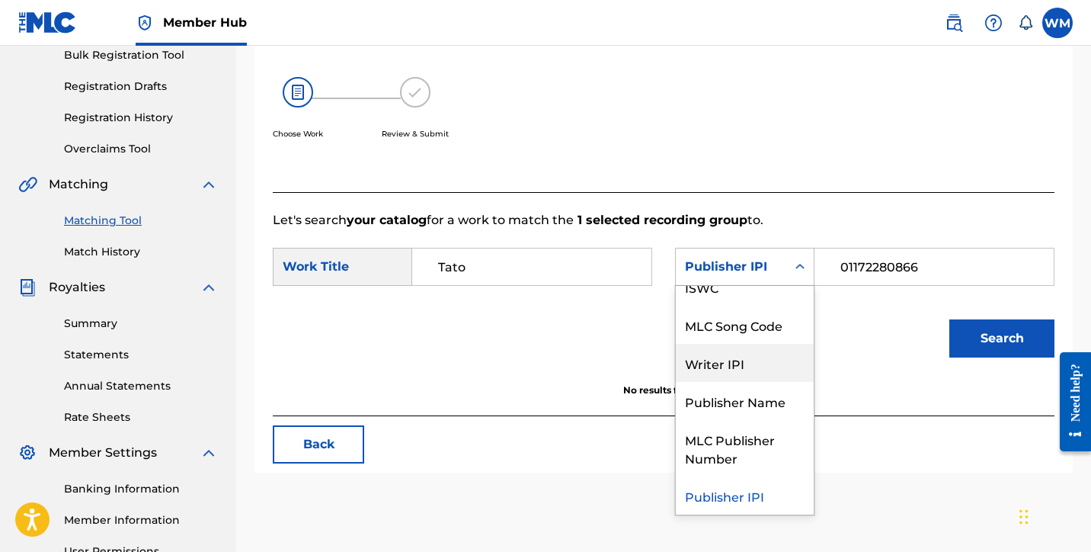
click at [747, 364] on div "Writer IPI" at bounding box center [745, 363] width 138 height 38
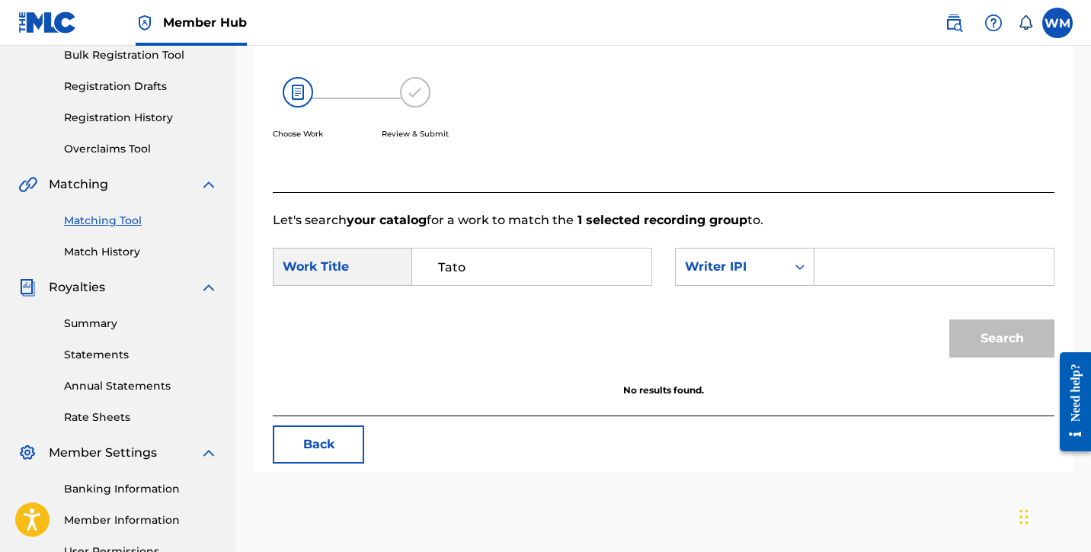
click at [829, 270] on input "Search Form" at bounding box center [933, 266] width 213 height 37
paste input "01172280866"
type input "01172280866"
click at [992, 328] on button "Search" at bounding box center [1001, 338] width 105 height 38
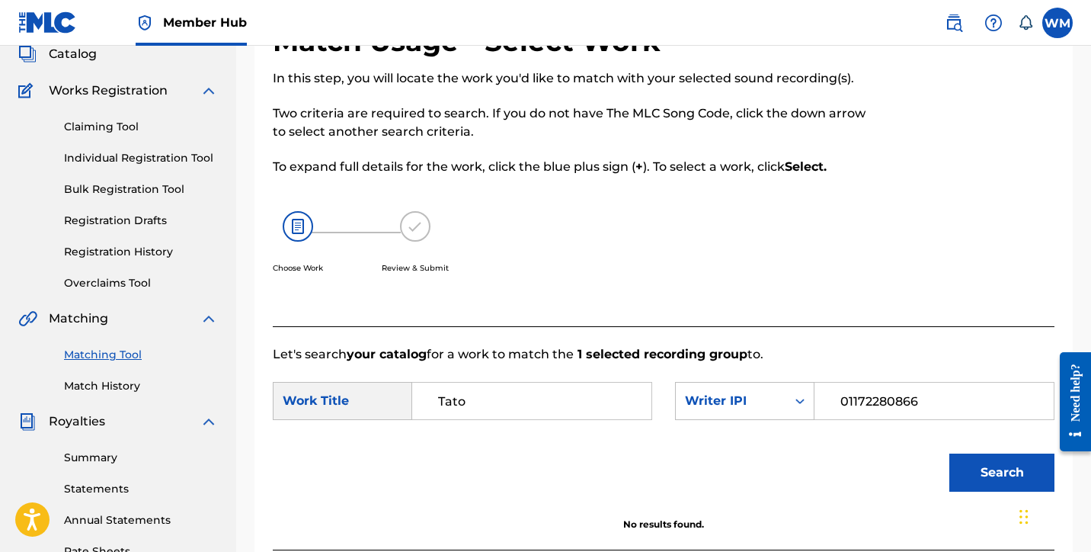
scroll to position [0, 0]
